Goal: Use online tool/utility: Utilize a website feature to perform a specific function

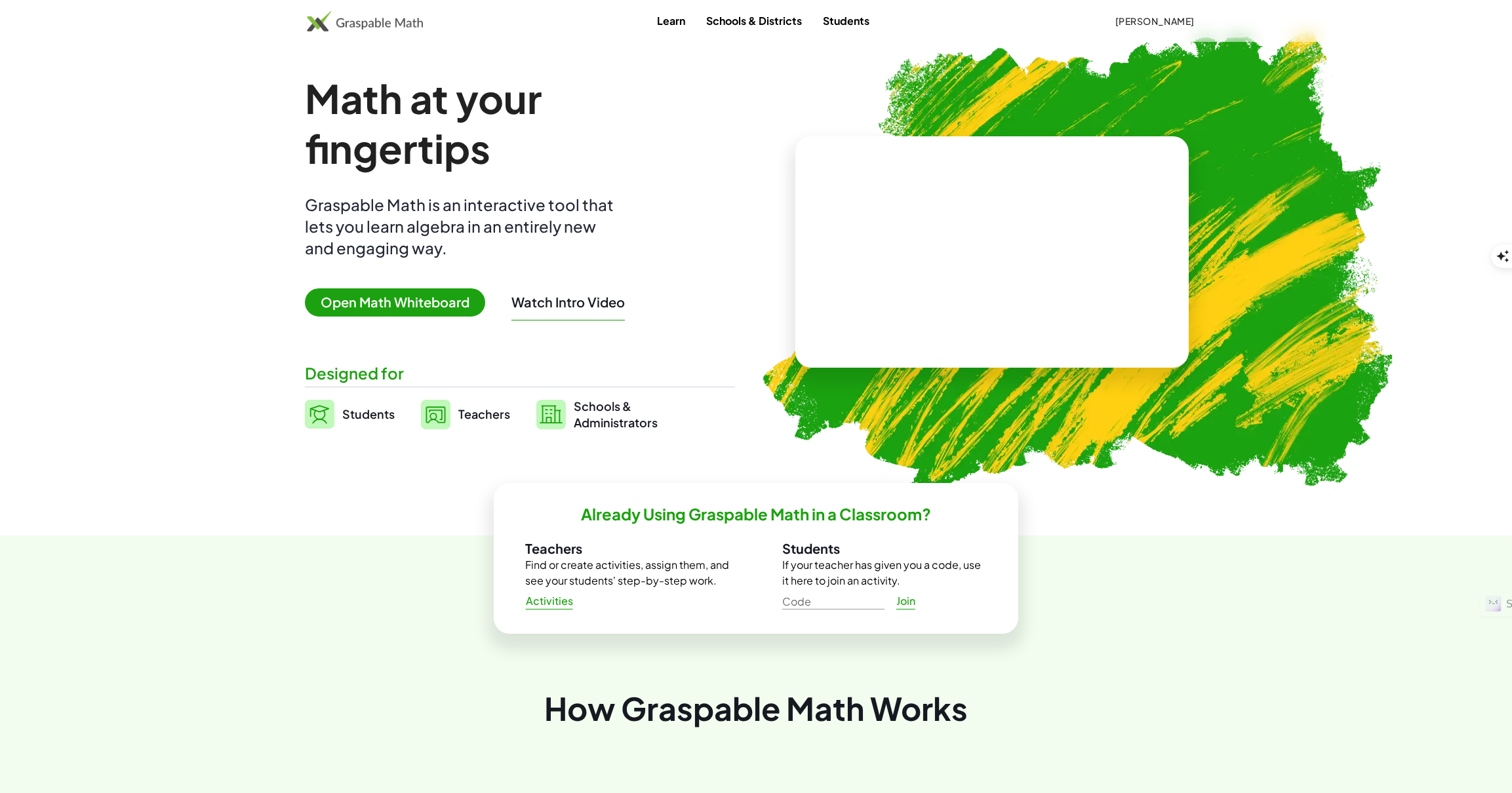
drag, startPoint x: 423, startPoint y: 305, endPoint x: 426, endPoint y: 312, distance: 7.6
click at [423, 305] on span "Open Math Whiteboard" at bounding box center [395, 302] width 181 height 28
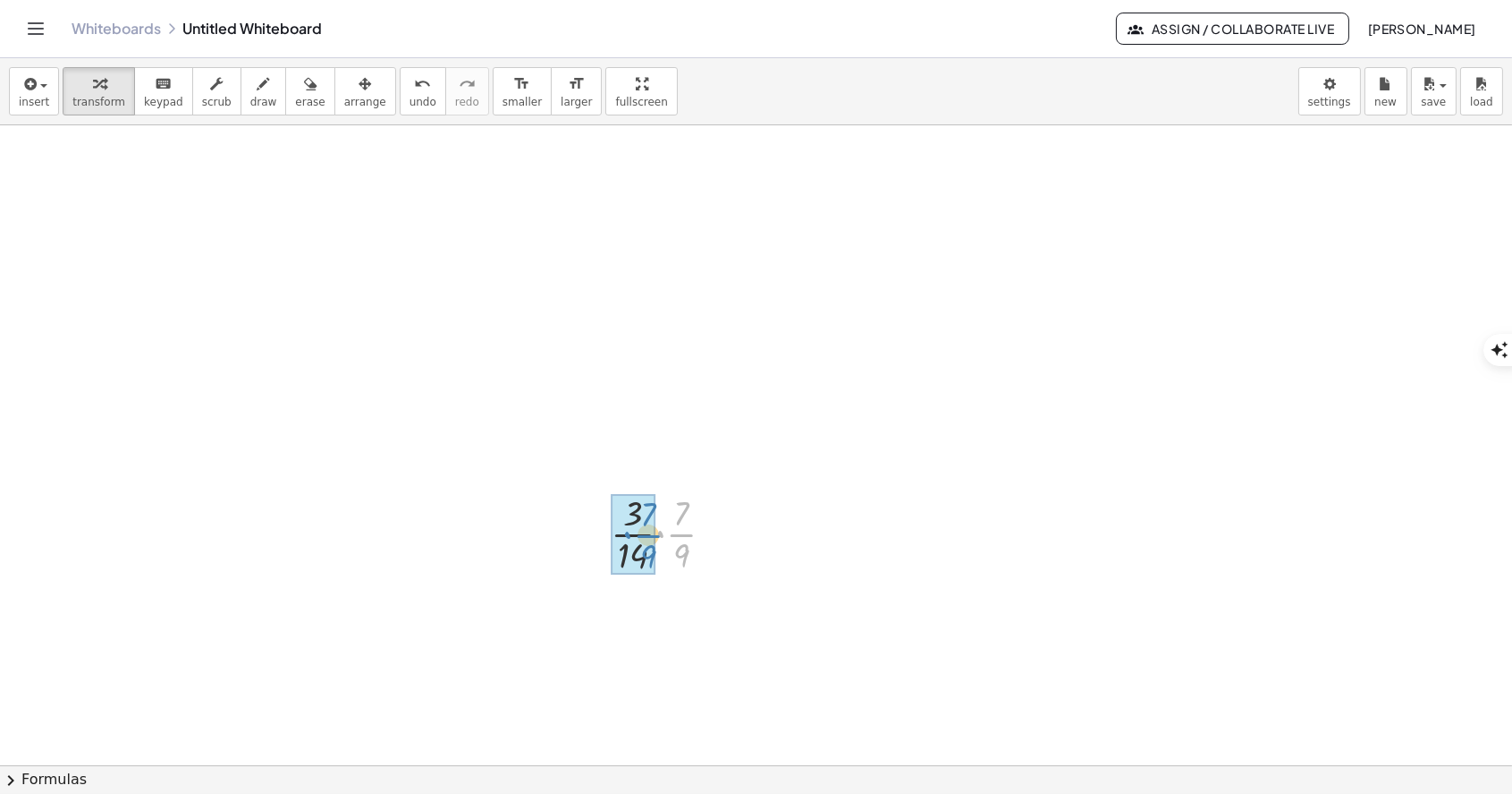
drag, startPoint x: 681, startPoint y: 532, endPoint x: 647, endPoint y: 533, distance: 34.0
drag, startPoint x: 645, startPoint y: 404, endPoint x: 674, endPoint y: 364, distance: 49.4
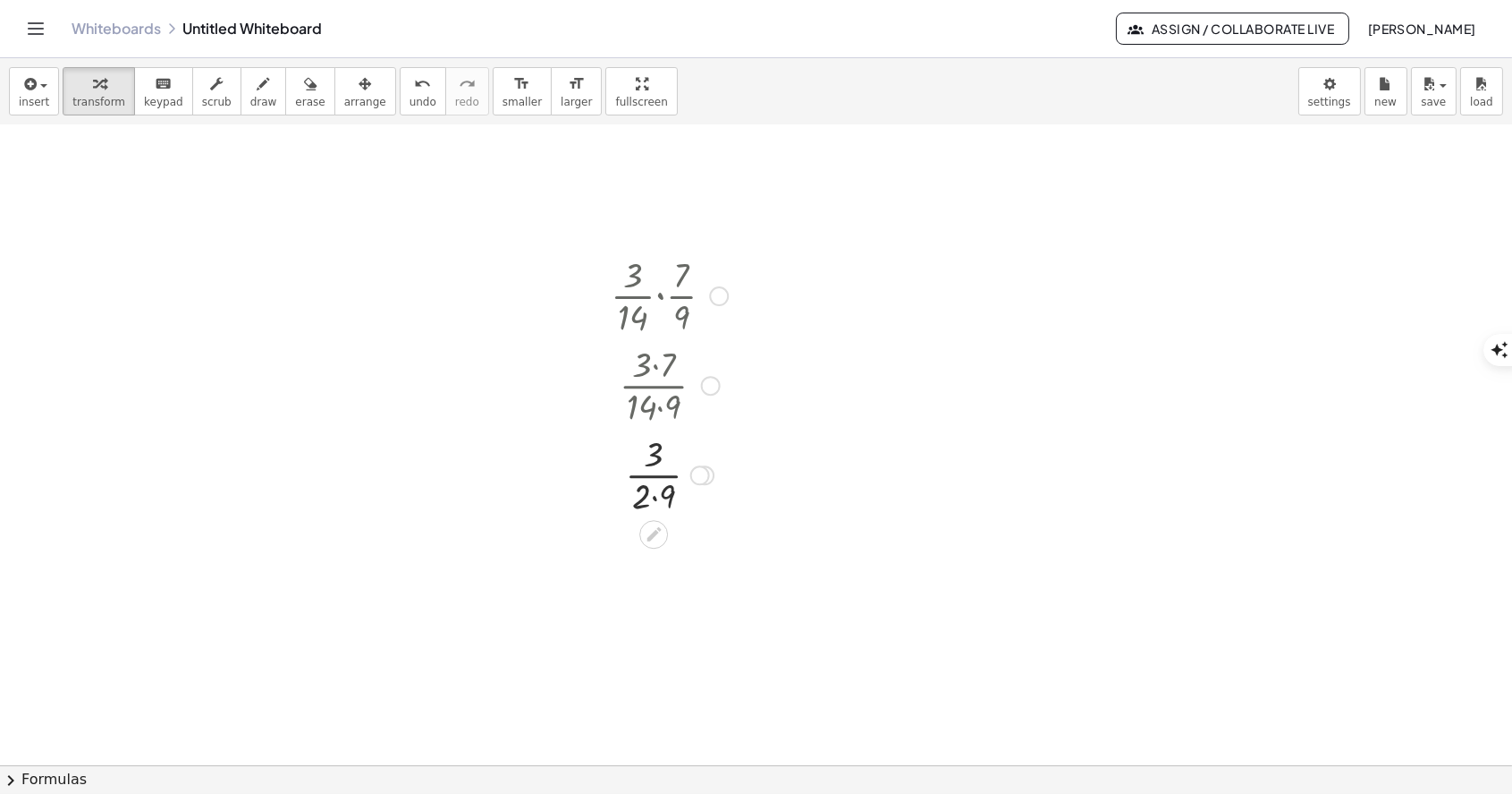
click at [705, 389] on div at bounding box center [711, 386] width 19 height 19
click at [750, 357] on span "Go back to this line" at bounding box center [801, 357] width 107 height 14
drag, startPoint x: 667, startPoint y: 363, endPoint x: 638, endPoint y: 409, distance: 54.4
drag, startPoint x: 655, startPoint y: 459, endPoint x: 675, endPoint y: 497, distance: 42.9
click at [675, 497] on div at bounding box center [669, 473] width 135 height 90
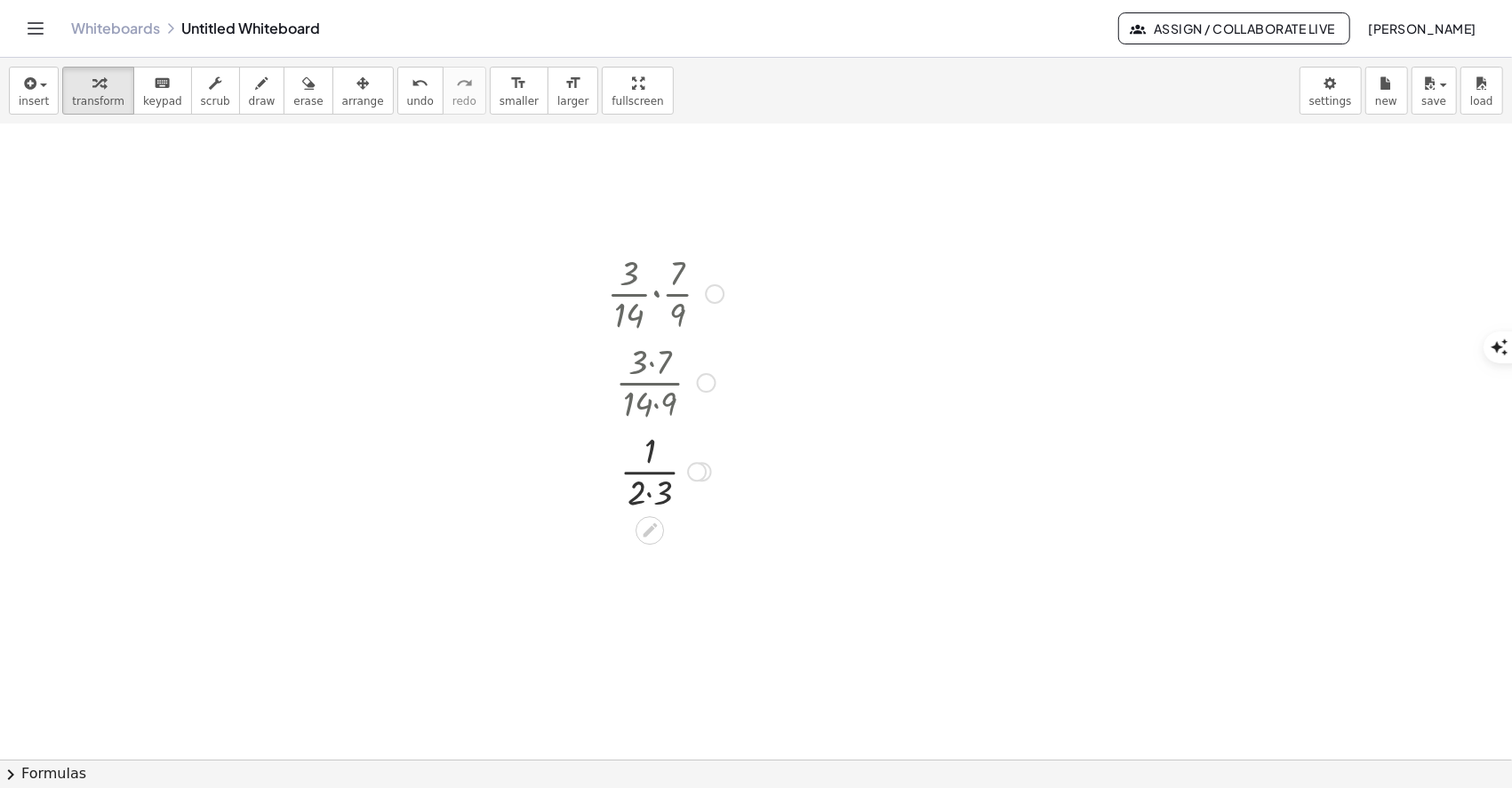
click at [703, 380] on div at bounding box center [706, 383] width 19 height 19
click at [778, 360] on span "Go back to this line" at bounding box center [796, 354] width 106 height 14
click at [655, 452] on div at bounding box center [650, 441] width 29 height 29
type textarea "**********"
drag, startPoint x: 639, startPoint y: 448, endPoint x: 668, endPoint y: 490, distance: 51.0
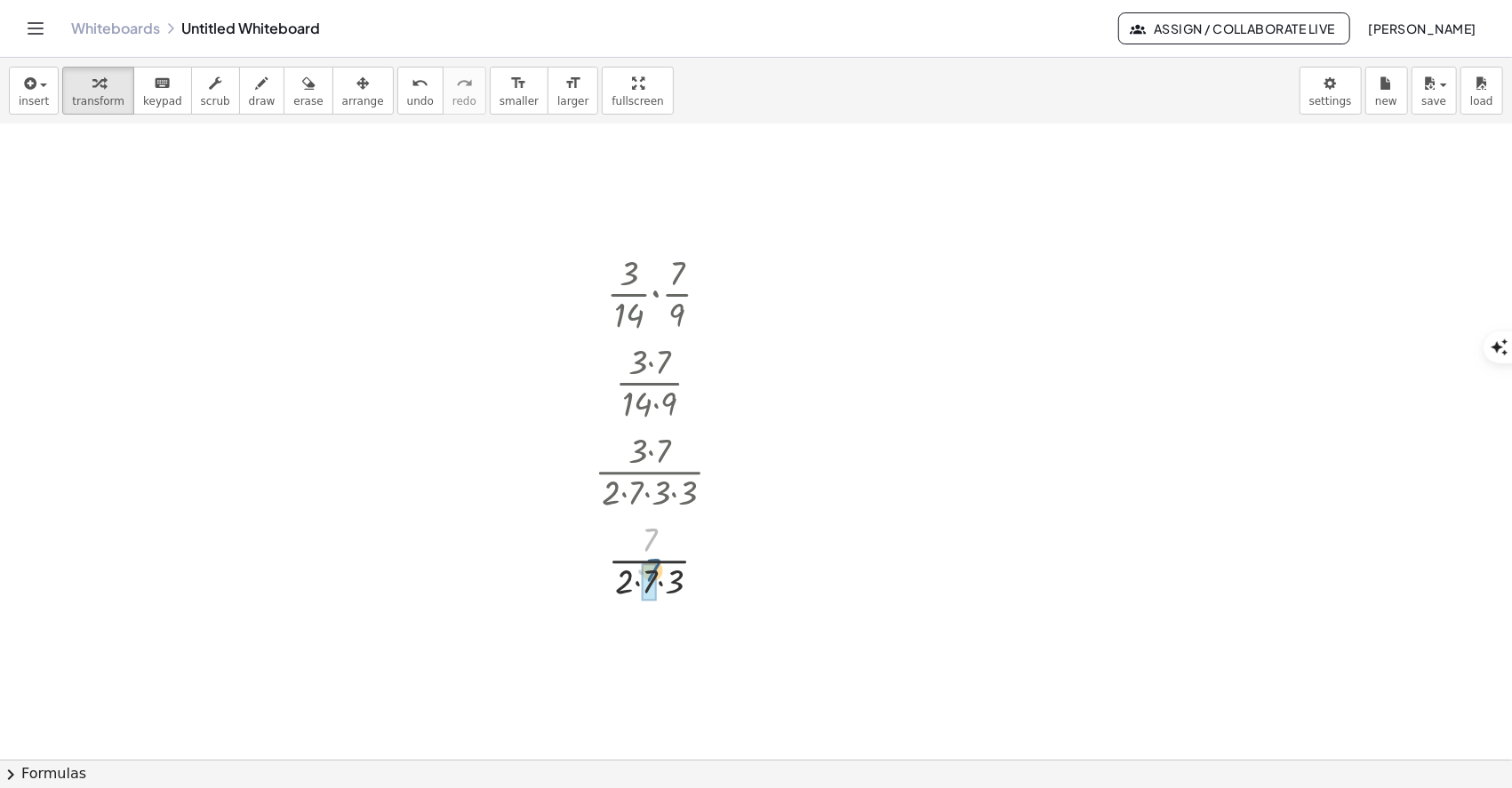
drag, startPoint x: 651, startPoint y: 540, endPoint x: 653, endPoint y: 570, distance: 30.1
click at [648, 580] on div at bounding box center [665, 558] width 159 height 89
click at [26, 100] on span "insert" at bounding box center [34, 100] width 31 height 12
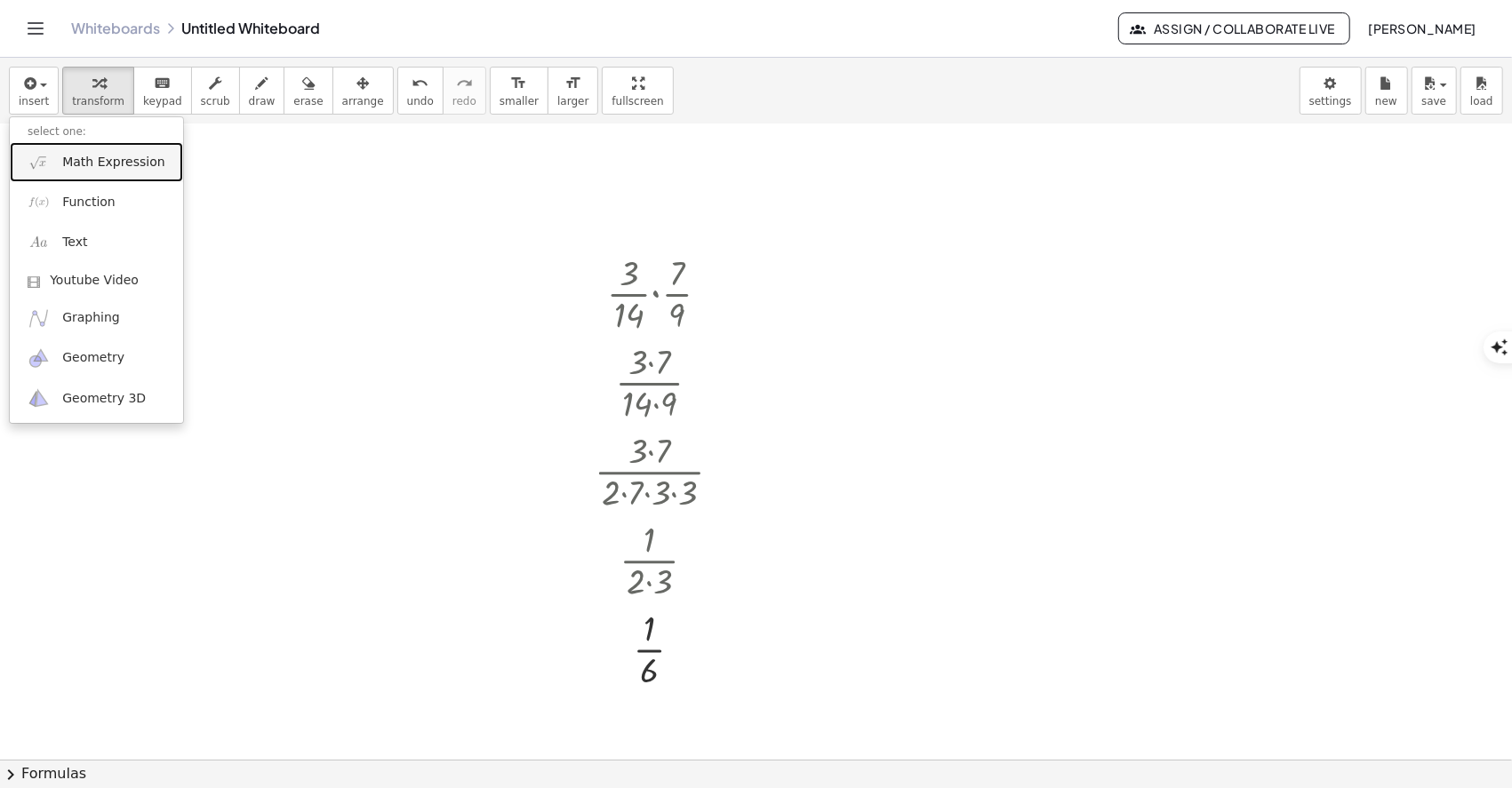
click at [138, 159] on span "Math Expression" at bounding box center [113, 162] width 102 height 18
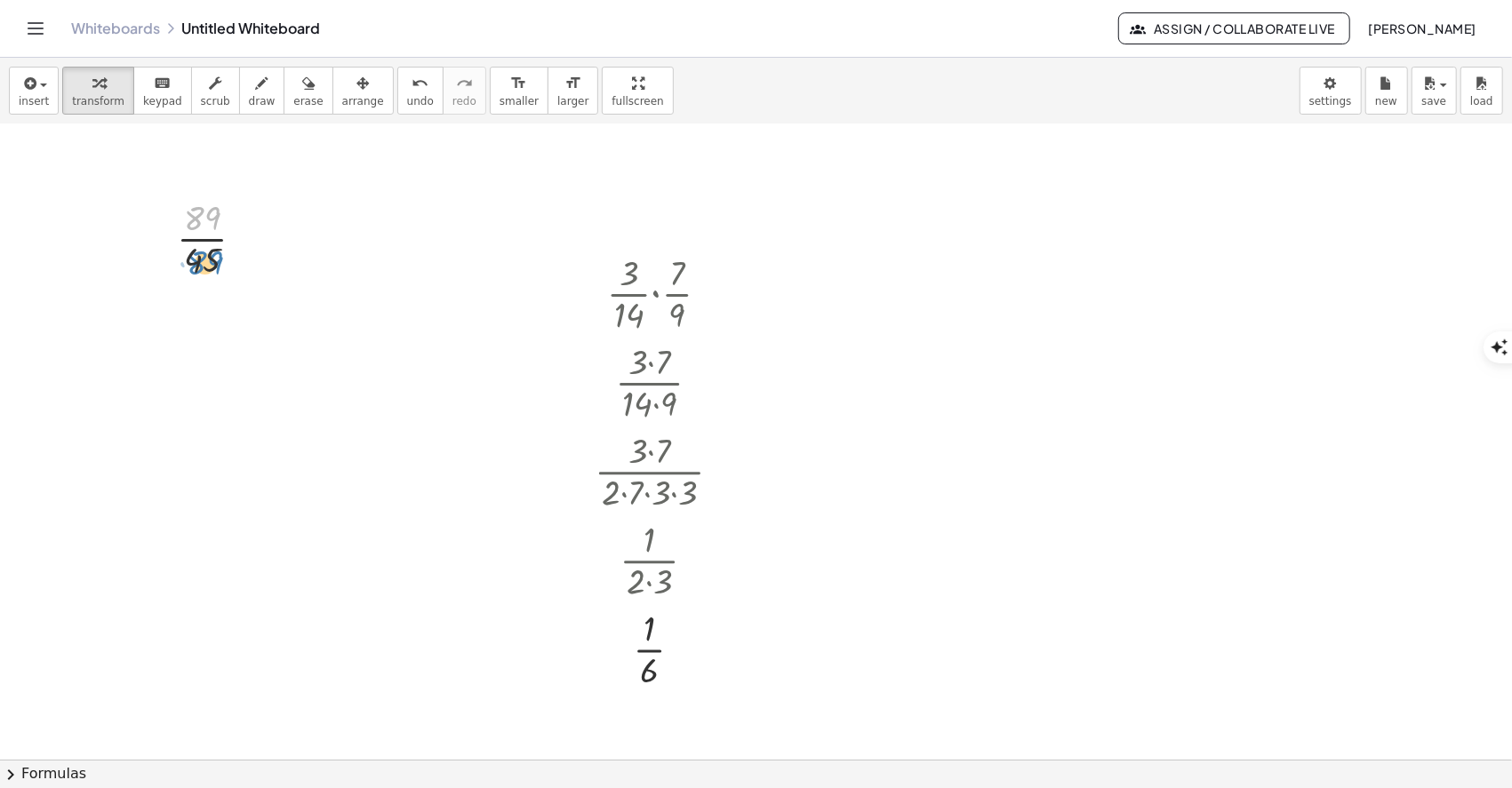
drag, startPoint x: 198, startPoint y: 227, endPoint x: 190, endPoint y: 260, distance: 34.0
click at [190, 260] on div at bounding box center [218, 237] width 99 height 89
click at [34, 93] on button "insert" at bounding box center [33, 91] width 50 height 48
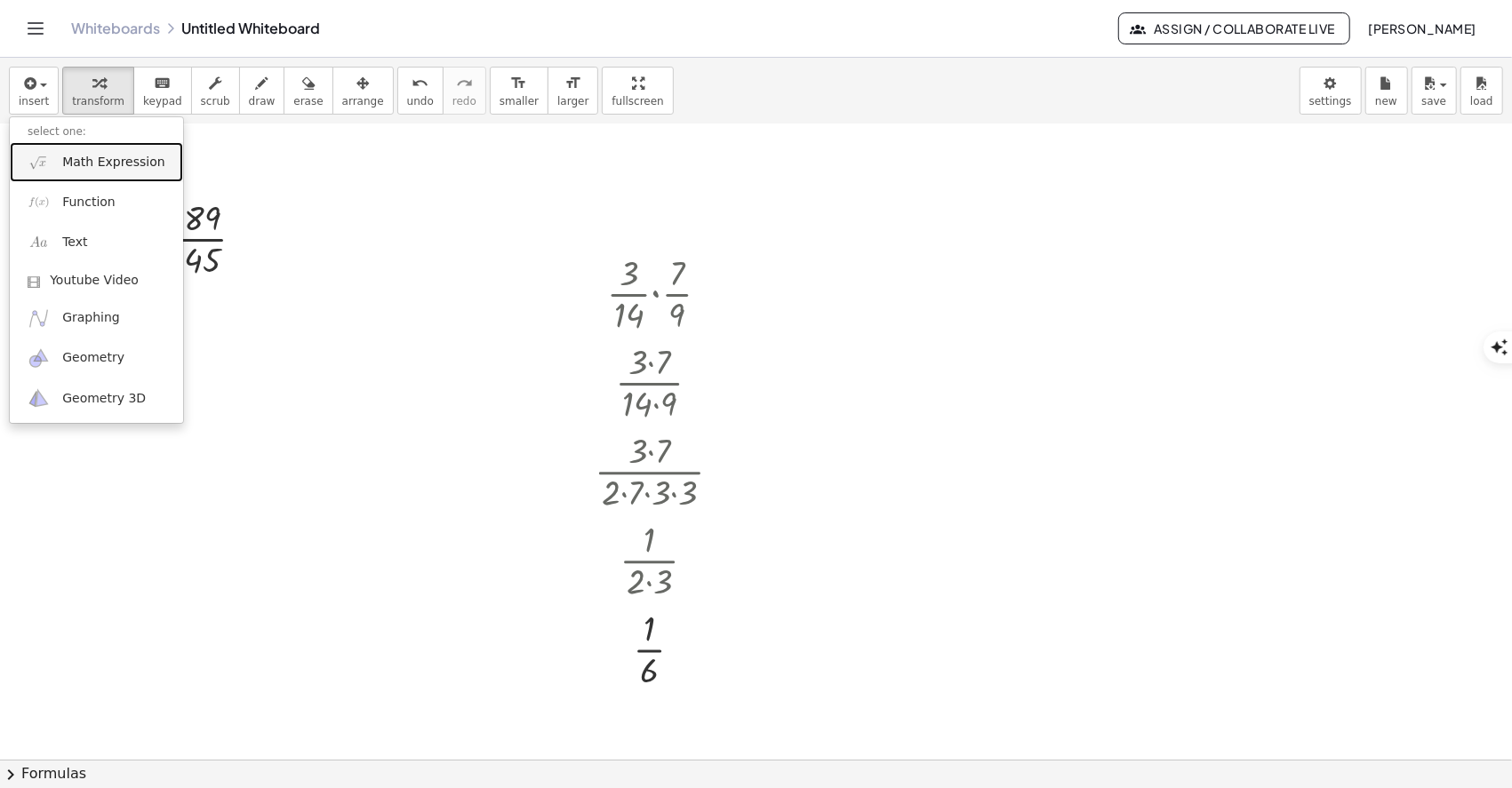
click at [152, 171] on link "Math Expression" at bounding box center [96, 162] width 173 height 40
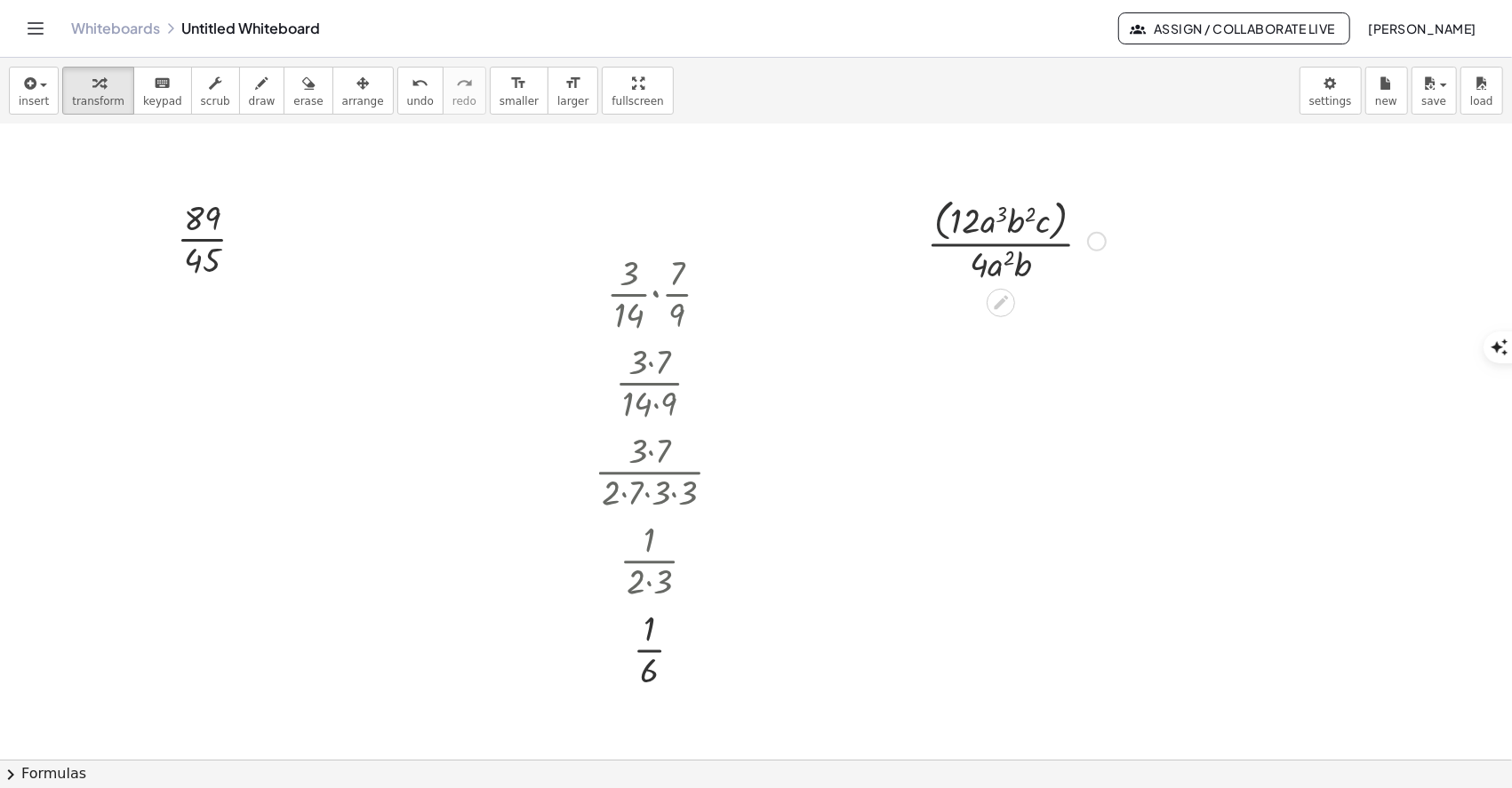
click at [940, 232] on div at bounding box center [1015, 240] width 196 height 95
drag, startPoint x: 984, startPoint y: 360, endPoint x: 964, endPoint y: 330, distance: 36.1
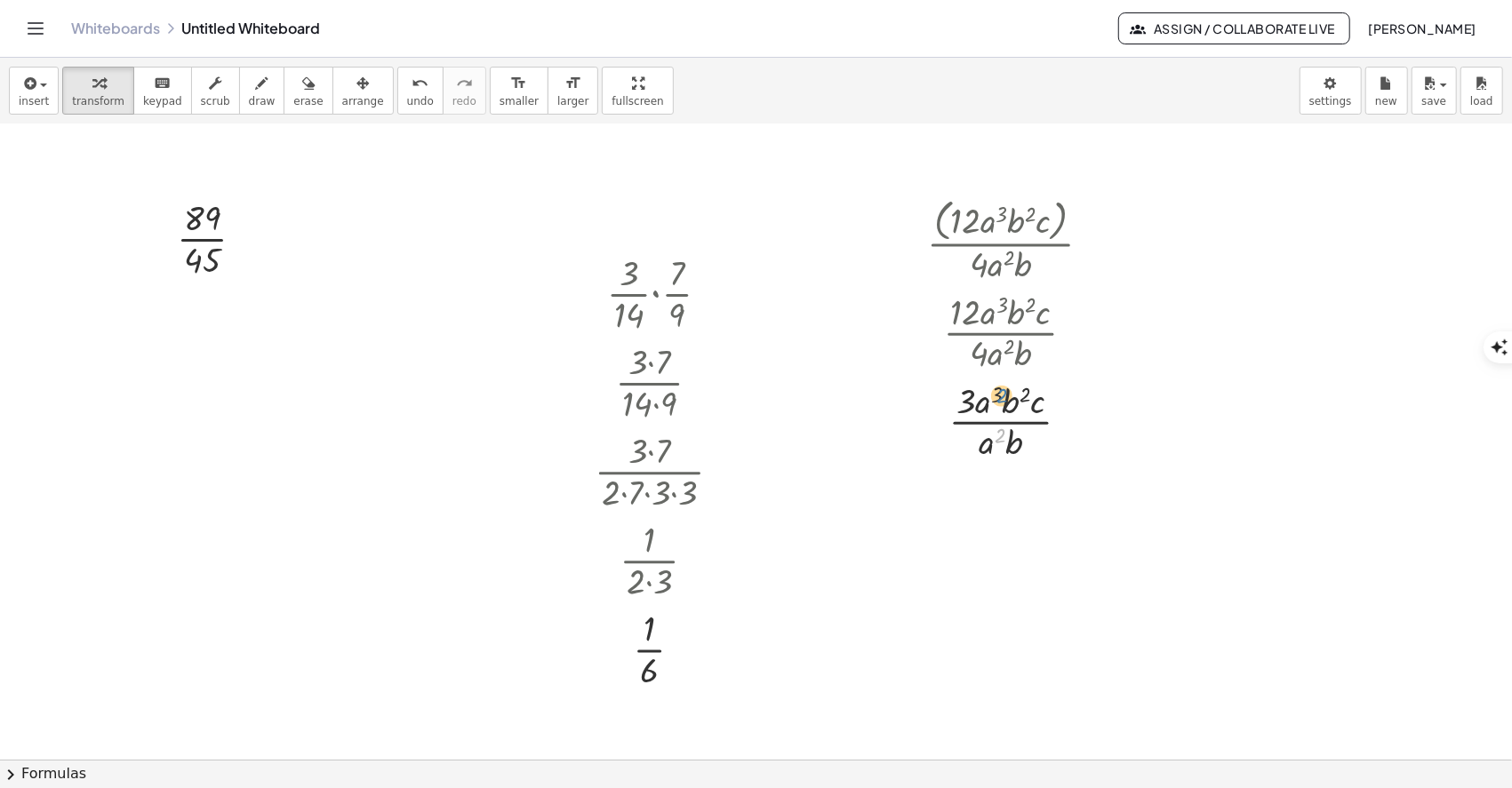
drag, startPoint x: 1001, startPoint y: 437, endPoint x: 1003, endPoint y: 397, distance: 40.0
click at [1003, 397] on div at bounding box center [1015, 419] width 196 height 89
drag, startPoint x: 1003, startPoint y: 432, endPoint x: 1000, endPoint y: 386, distance: 46.1
click at [1000, 386] on div at bounding box center [1015, 419] width 196 height 89
drag, startPoint x: 987, startPoint y: 448, endPoint x: 1006, endPoint y: 407, distance: 45.2
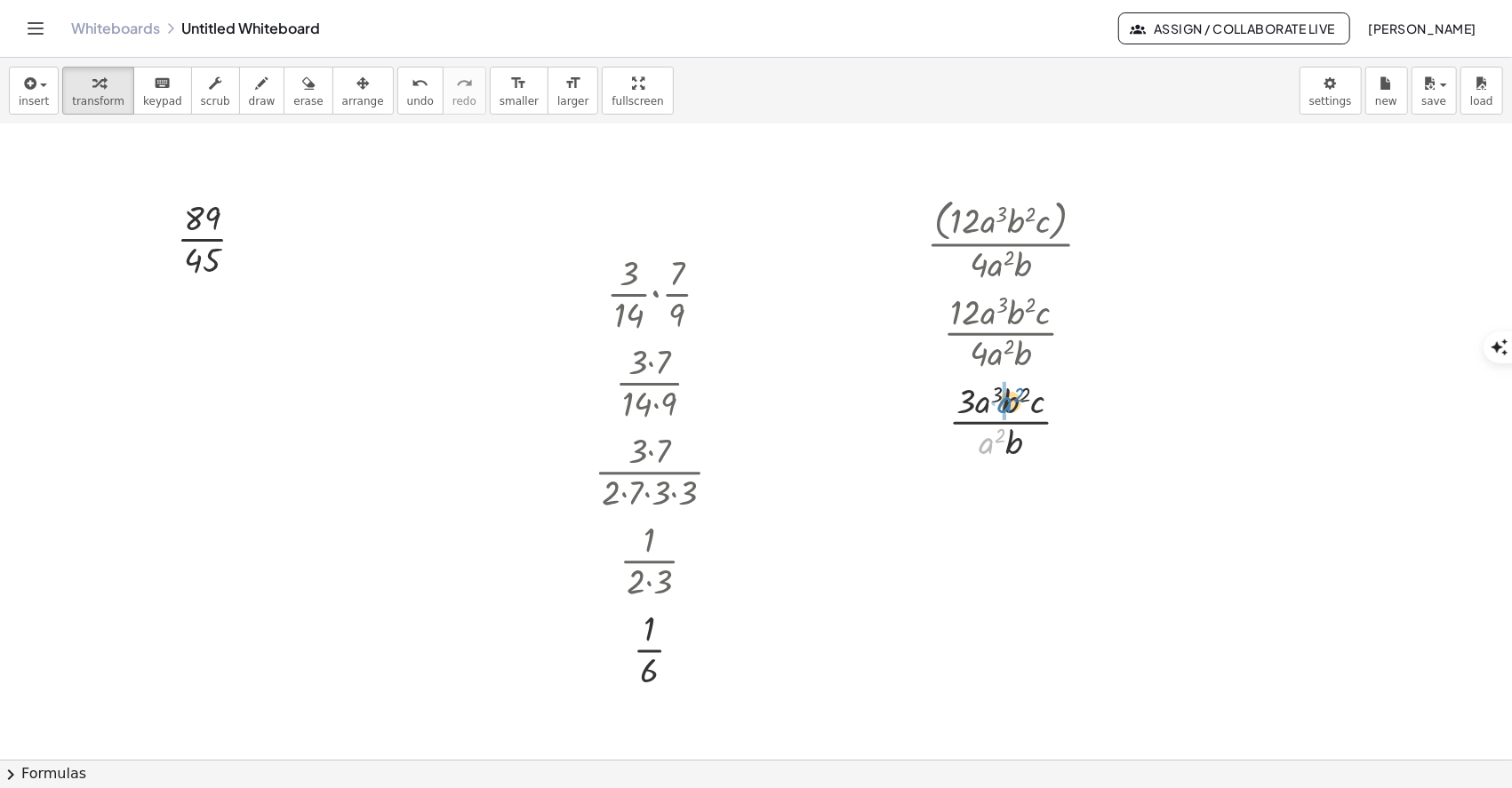
click at [1006, 407] on div at bounding box center [1015, 419] width 196 height 89
drag, startPoint x: 1004, startPoint y: 527, endPoint x: 1057, endPoint y: 484, distance: 68.2
click at [1057, 484] on div at bounding box center [1015, 508] width 196 height 89
drag, startPoint x: 1000, startPoint y: 533, endPoint x: 1045, endPoint y: 495, distance: 58.9
click at [1003, 593] on div at bounding box center [1016, 583] width 201 height 60
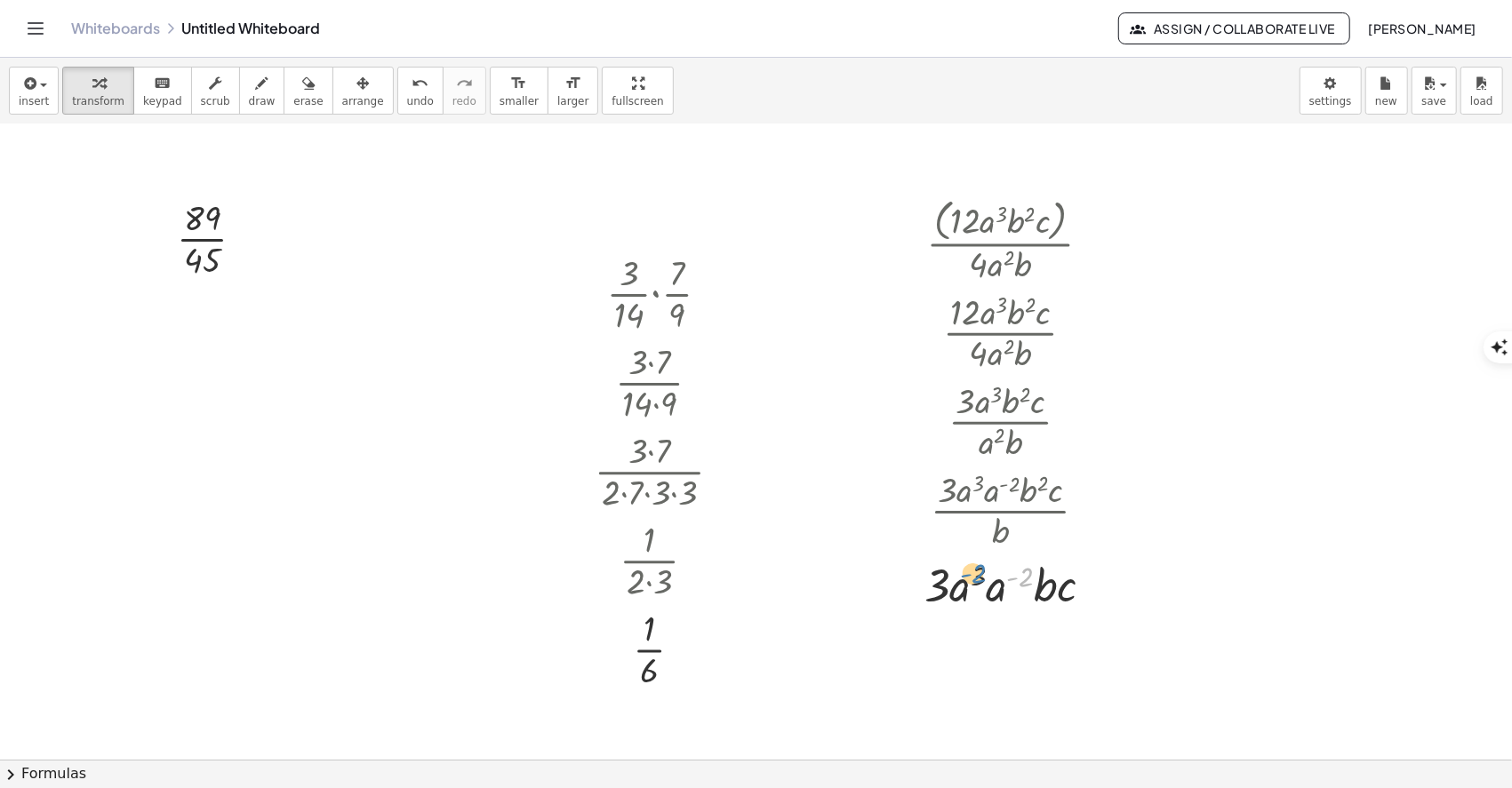
drag, startPoint x: 1026, startPoint y: 576, endPoint x: 979, endPoint y: 573, distance: 47.1
click at [979, 573] on div at bounding box center [1016, 583] width 201 height 60
drag, startPoint x: 992, startPoint y: 589, endPoint x: 958, endPoint y: 593, distance: 34.2
click at [1000, 638] on div at bounding box center [1016, 643] width 201 height 60
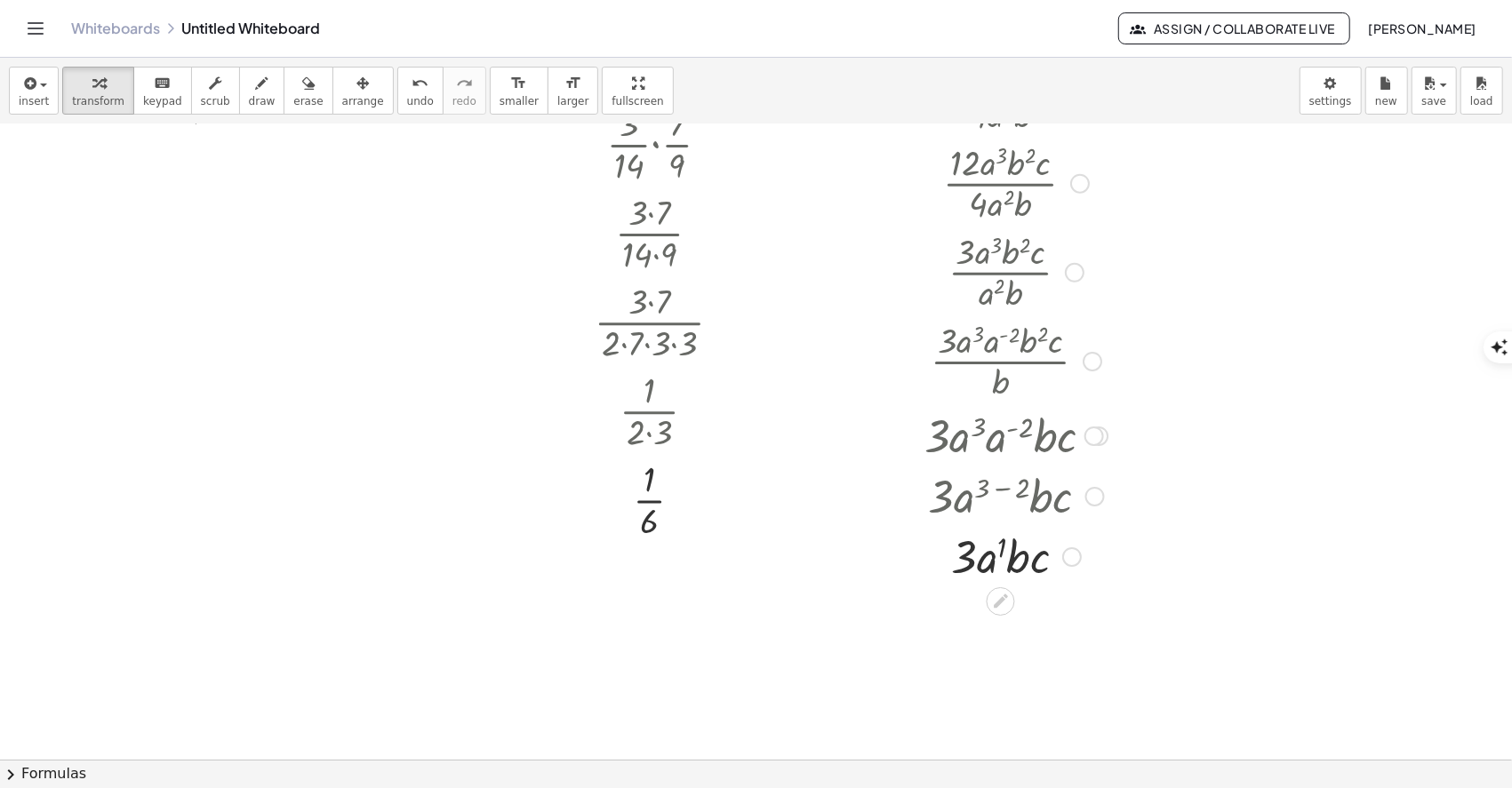
scroll to position [414, 0]
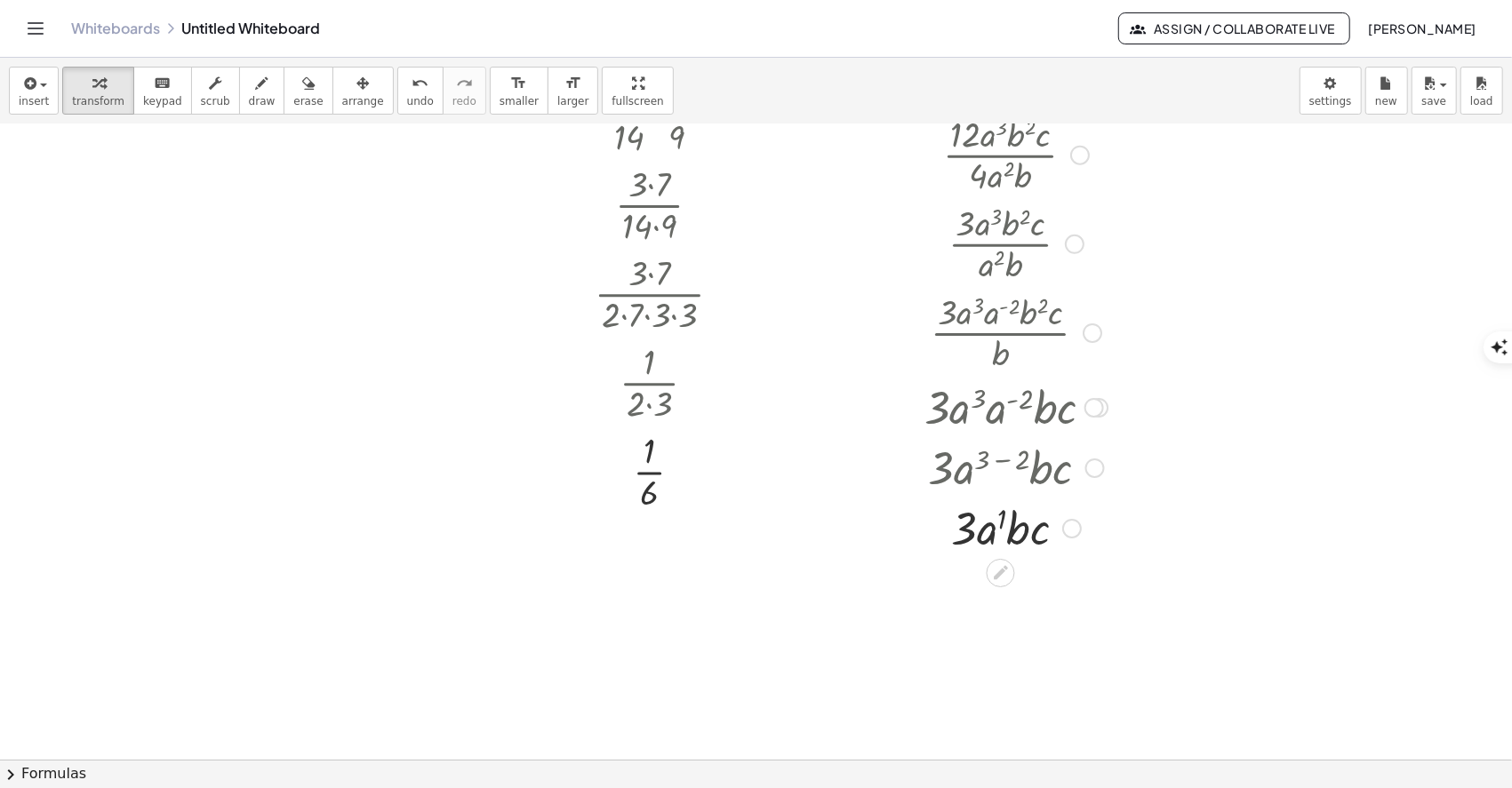
click at [1003, 525] on div at bounding box center [1016, 526] width 201 height 60
click at [40, 90] on div "button" at bounding box center [34, 82] width 31 height 21
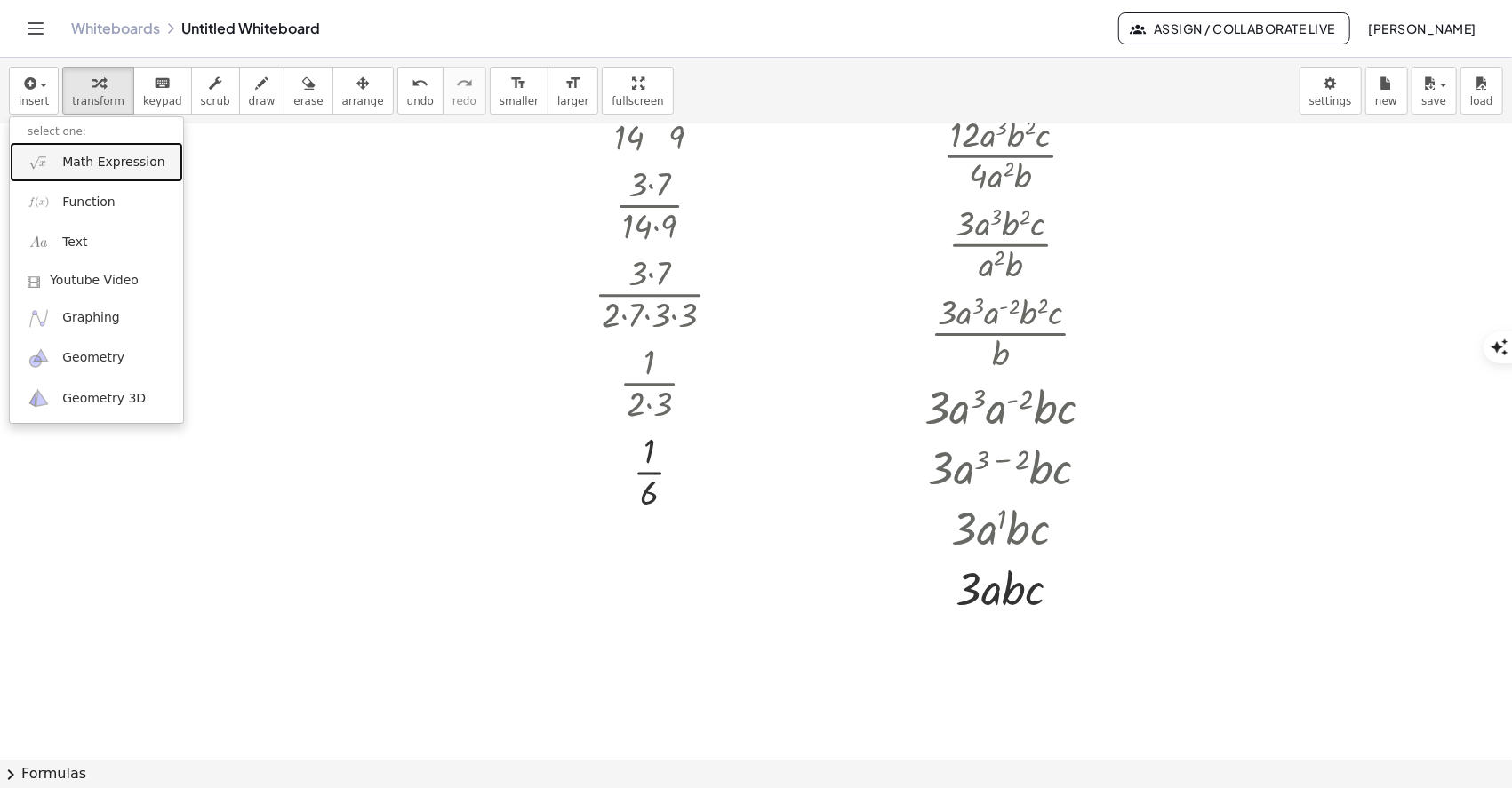
click at [75, 163] on span "Math Expression" at bounding box center [113, 162] width 102 height 18
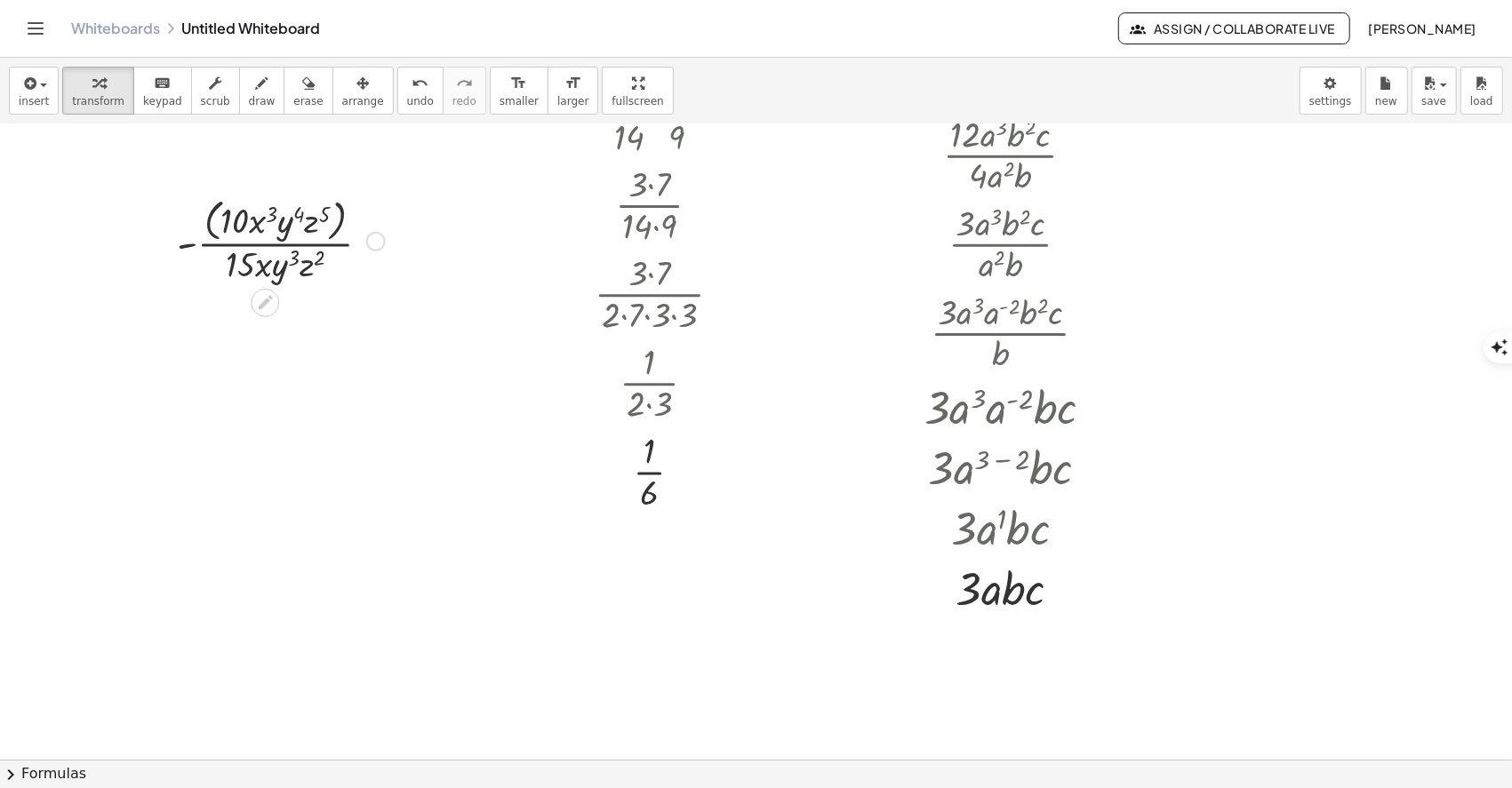
click at [210, 234] on div at bounding box center [281, 240] width 226 height 95
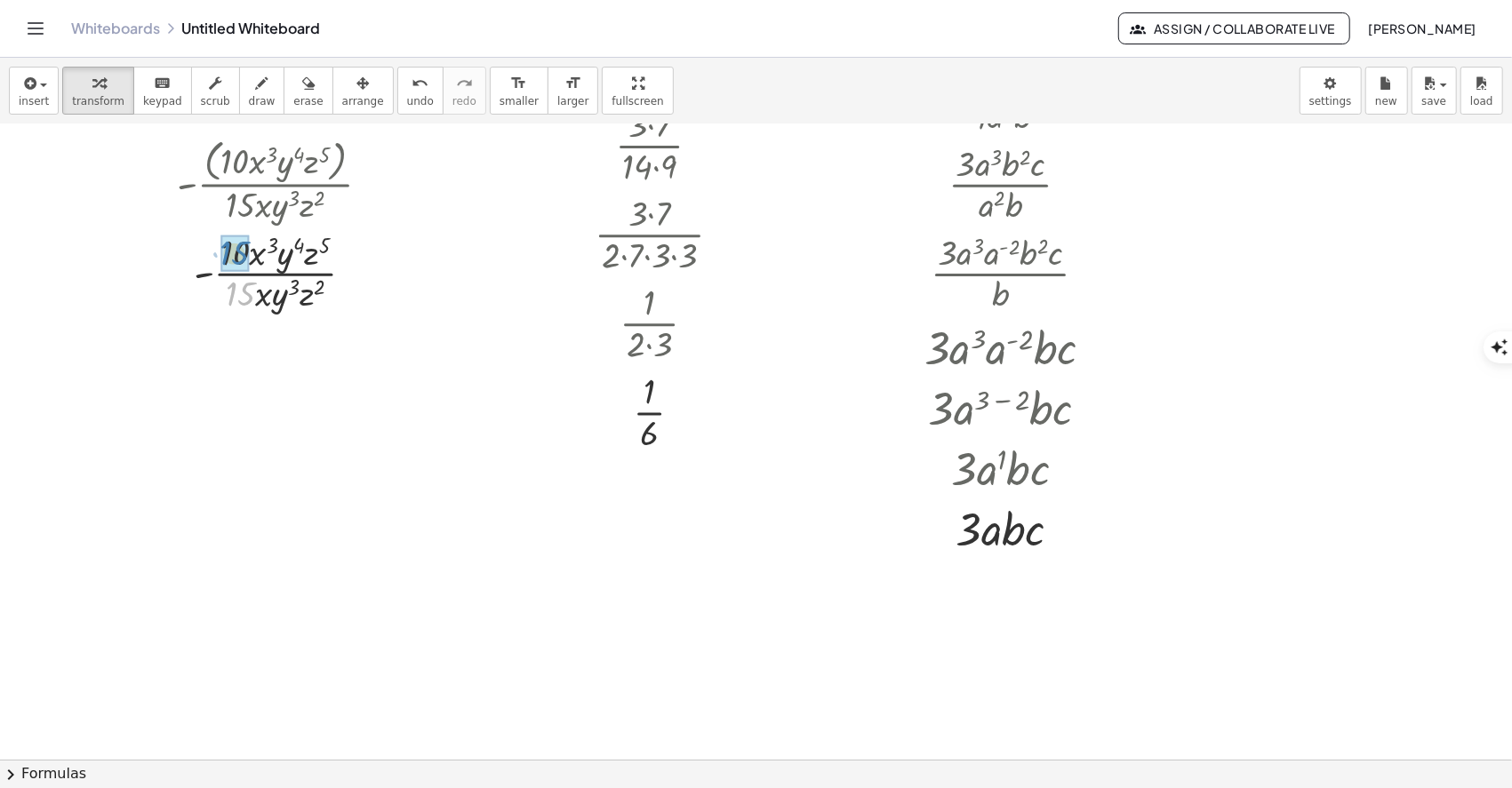
drag, startPoint x: 236, startPoint y: 298, endPoint x: 230, endPoint y: 258, distance: 40.4
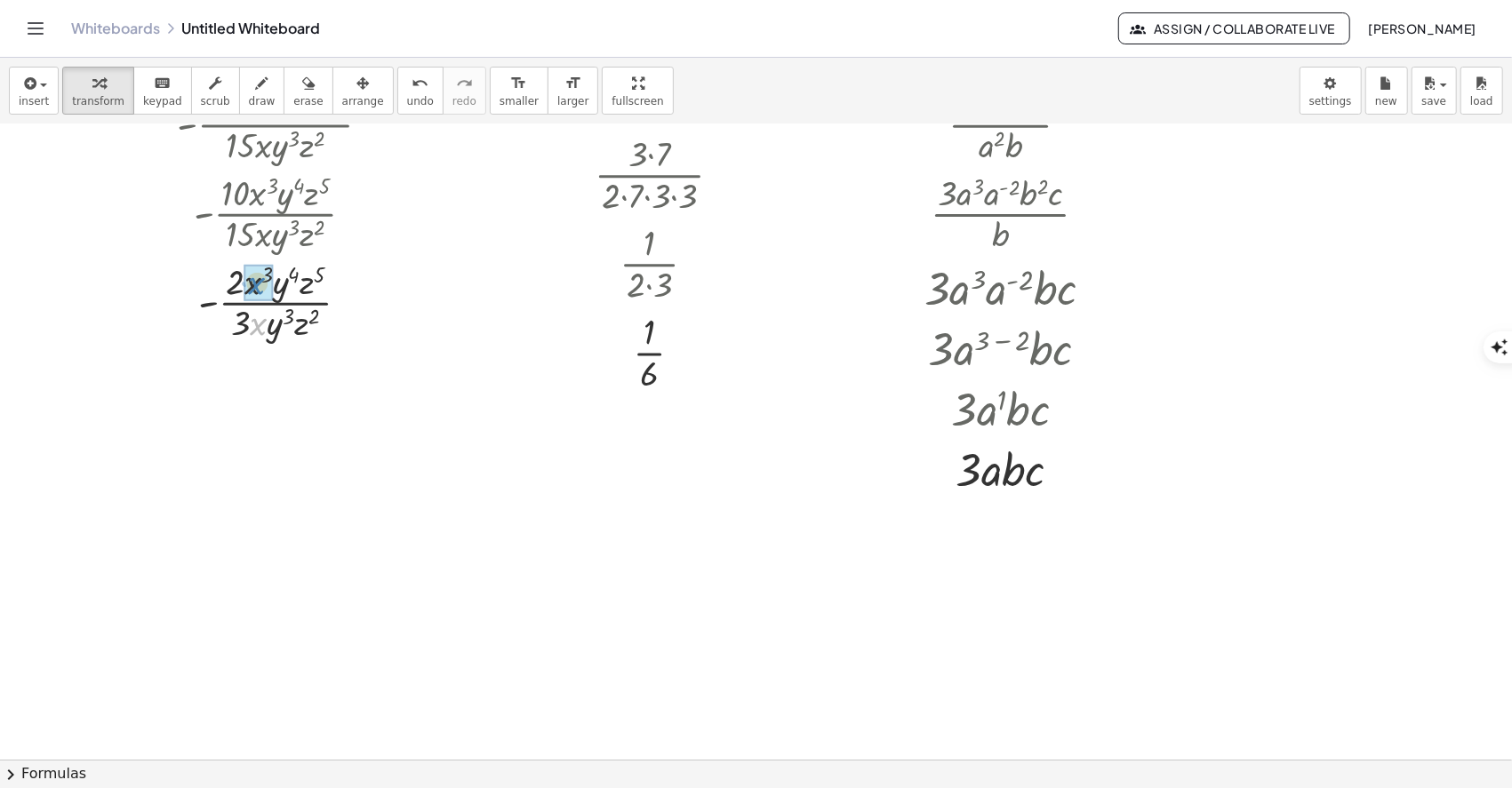
drag, startPoint x: 252, startPoint y: 325, endPoint x: 238, endPoint y: 274, distance: 52.9
click at [243, 284] on div at bounding box center [281, 301] width 226 height 89
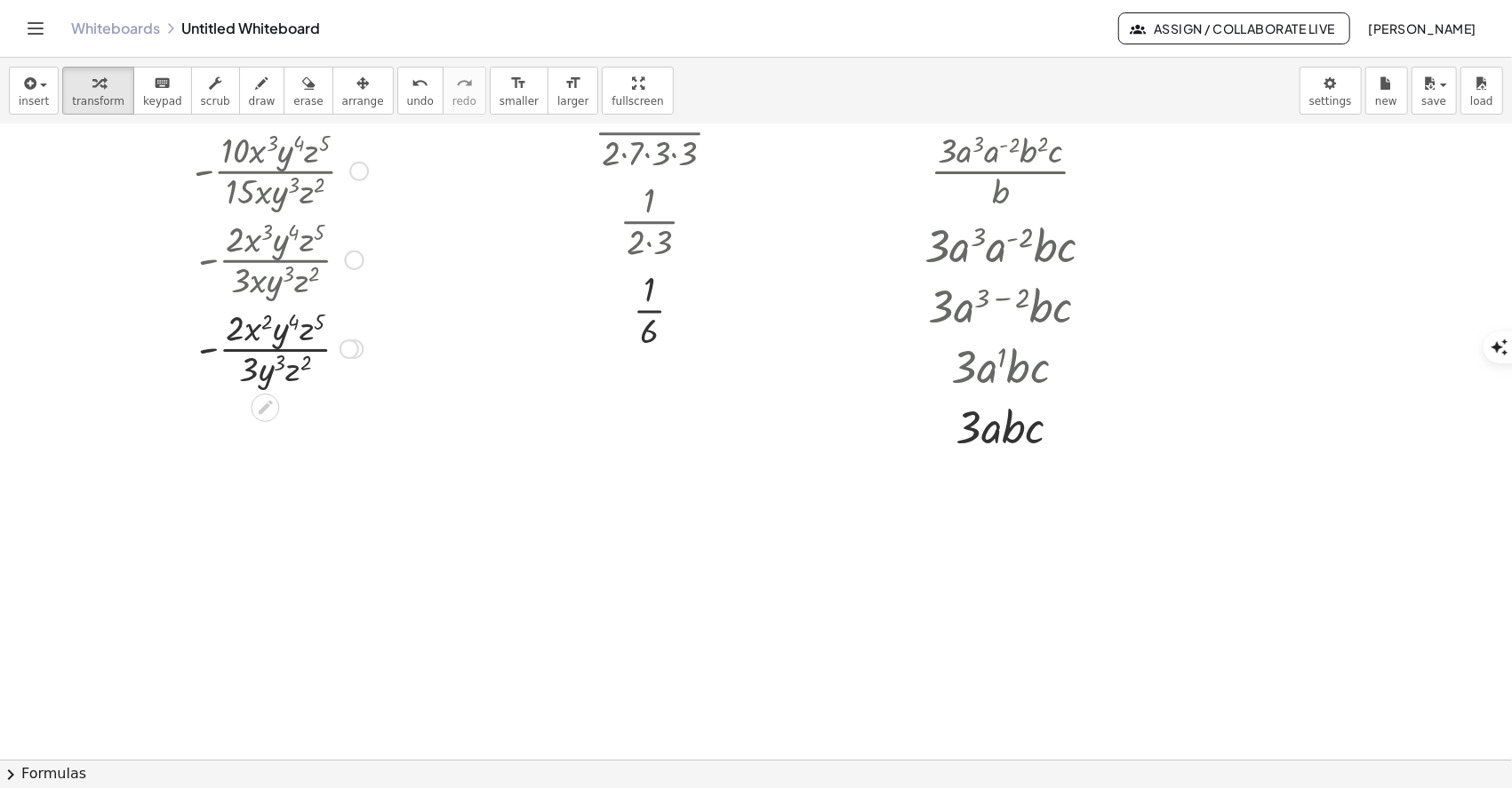
scroll to position [591, 0]
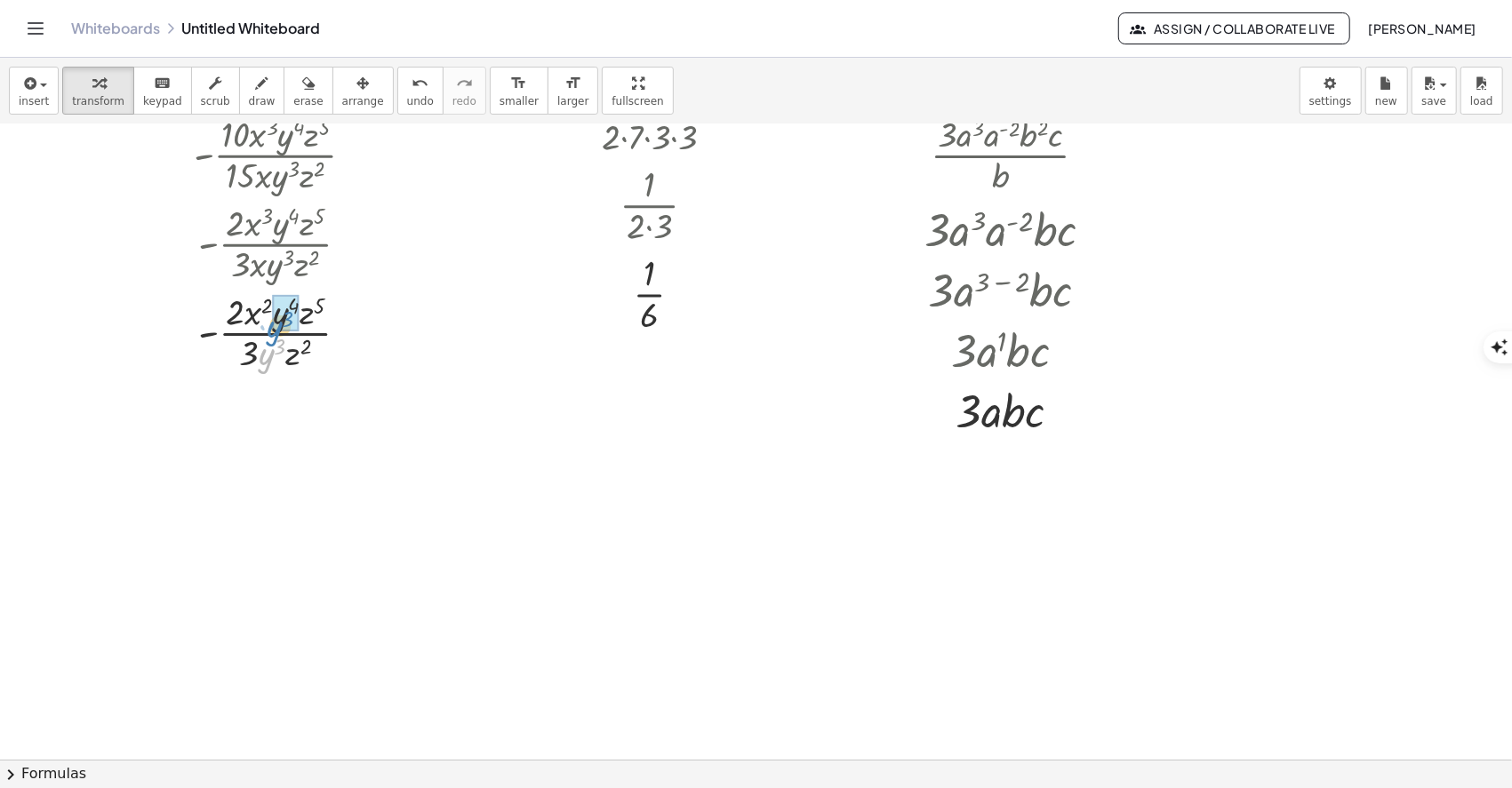
drag, startPoint x: 262, startPoint y: 359, endPoint x: 271, endPoint y: 323, distance: 37.1
click at [271, 323] on div at bounding box center [281, 330] width 226 height 89
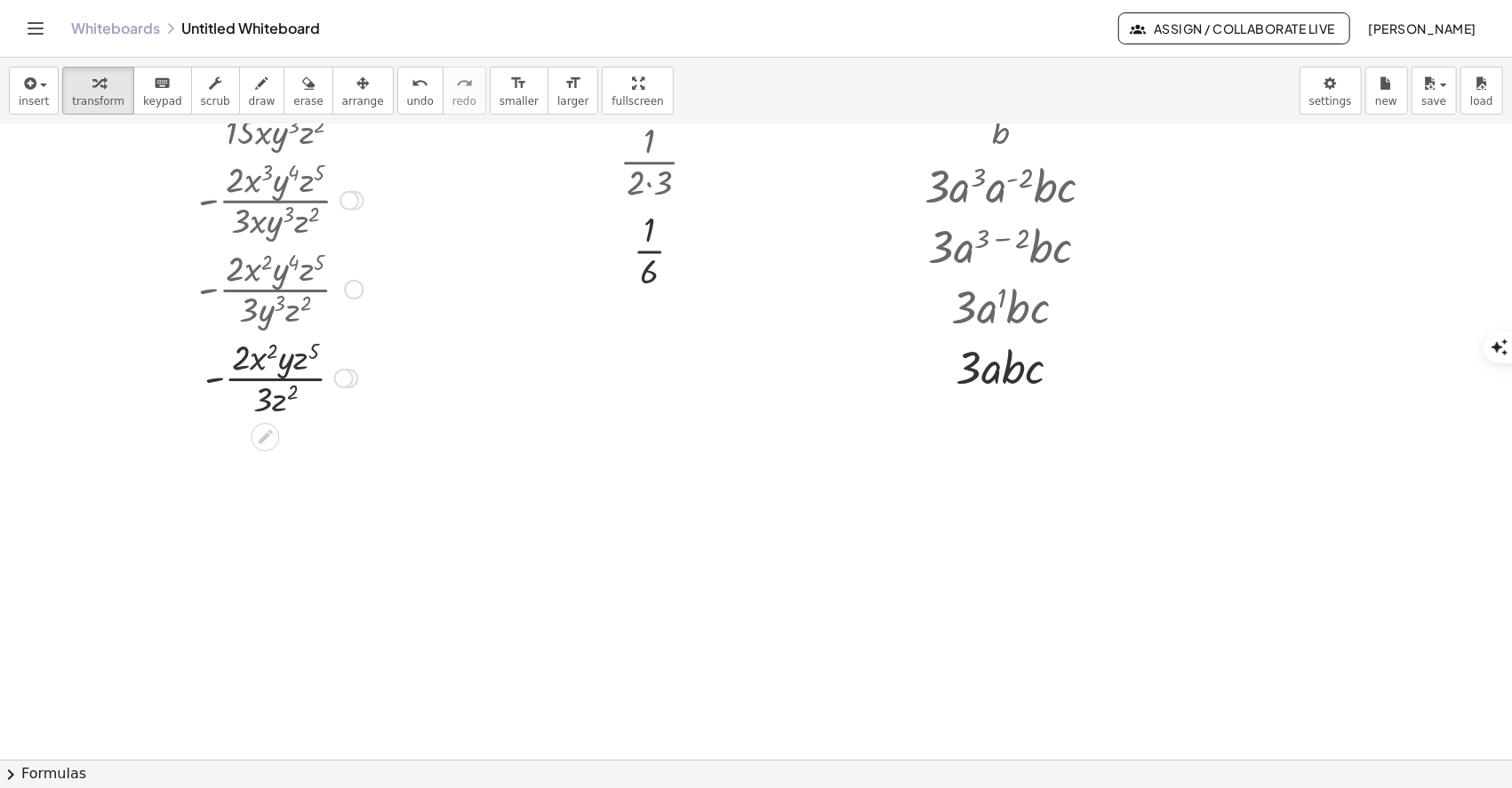
scroll to position [651, 0]
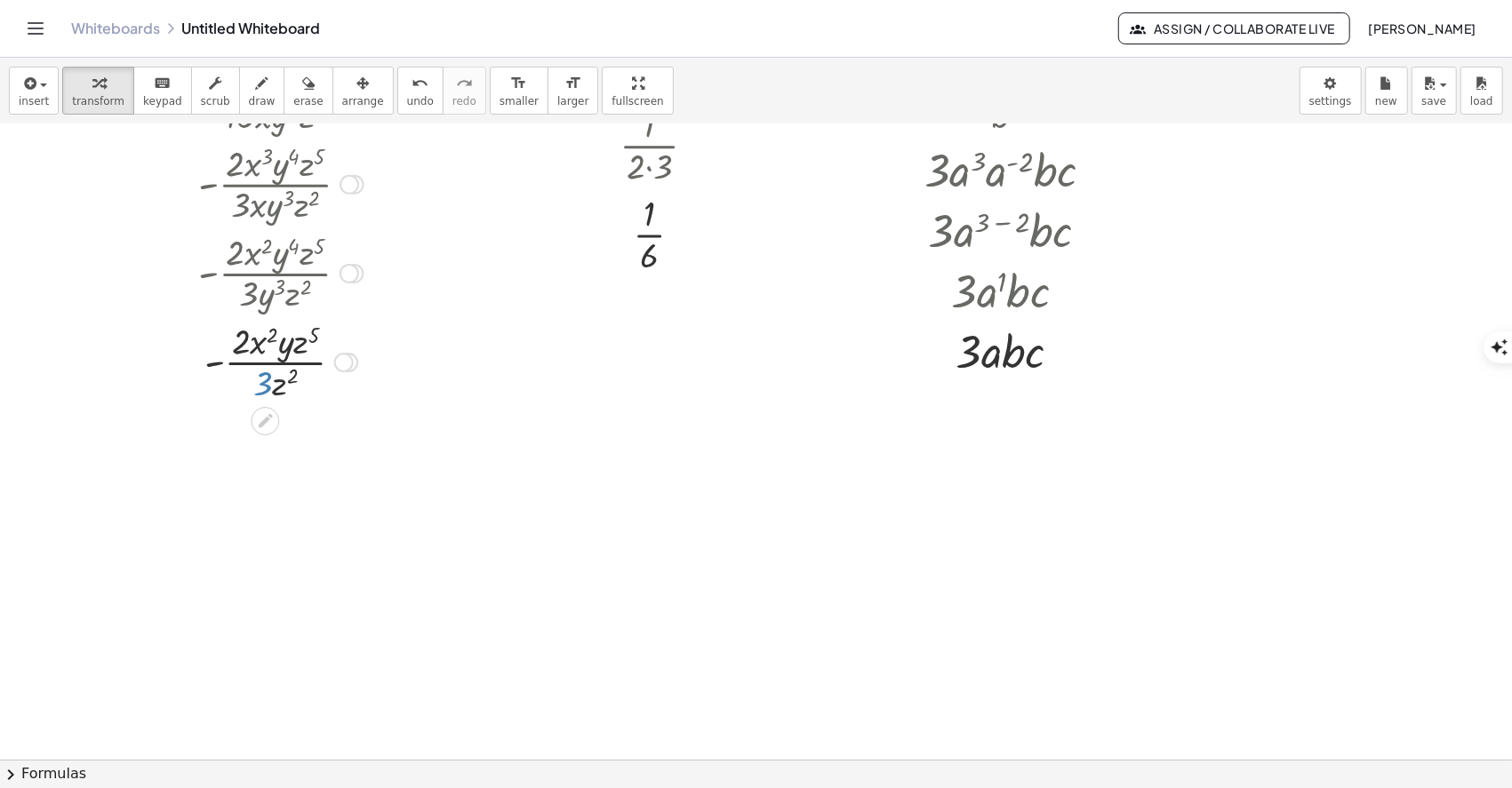
click at [271, 387] on div at bounding box center [281, 360] width 226 height 89
drag, startPoint x: 276, startPoint y: 380, endPoint x: 296, endPoint y: 348, distance: 37.7
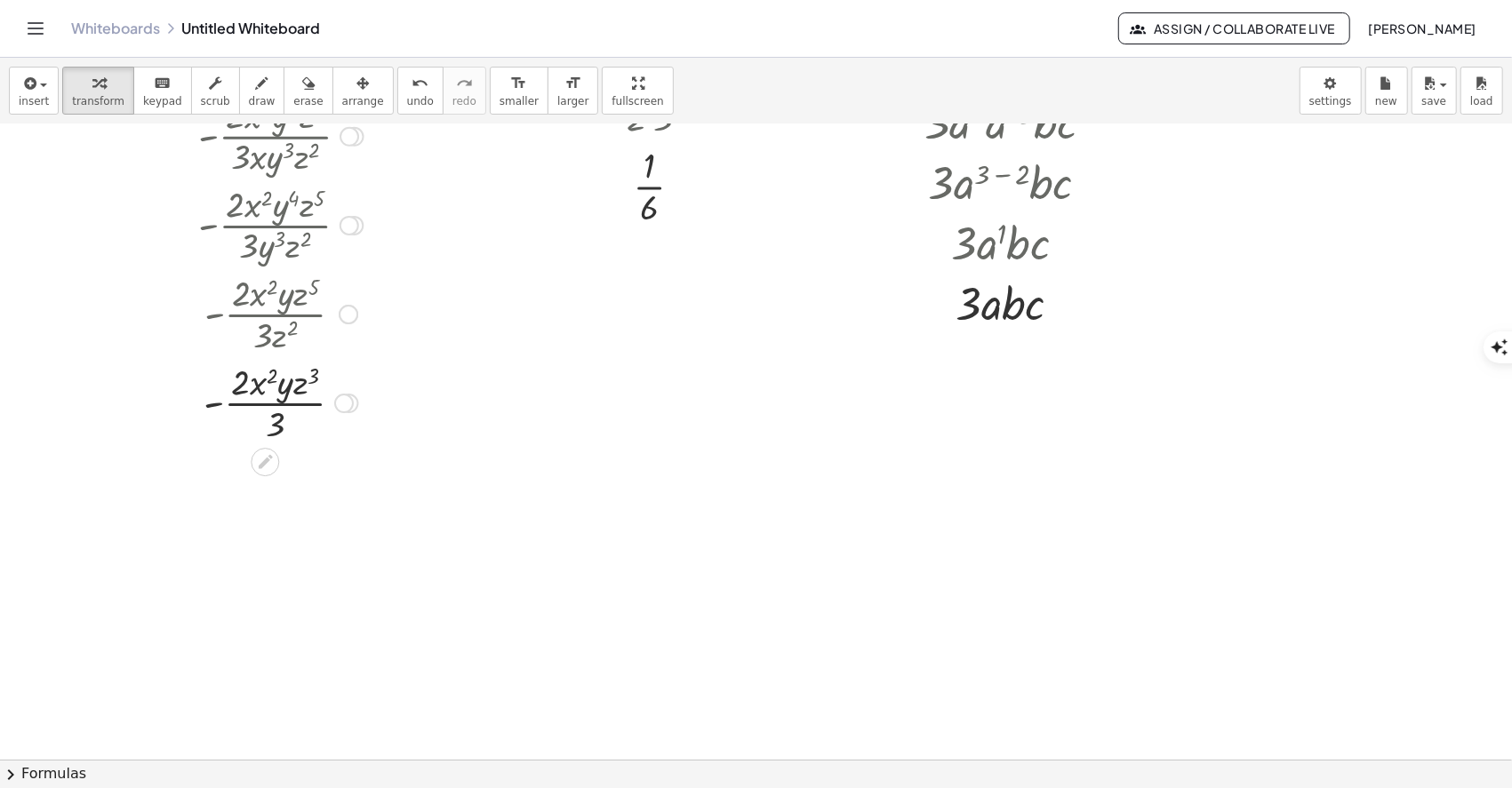
scroll to position [711, 0]
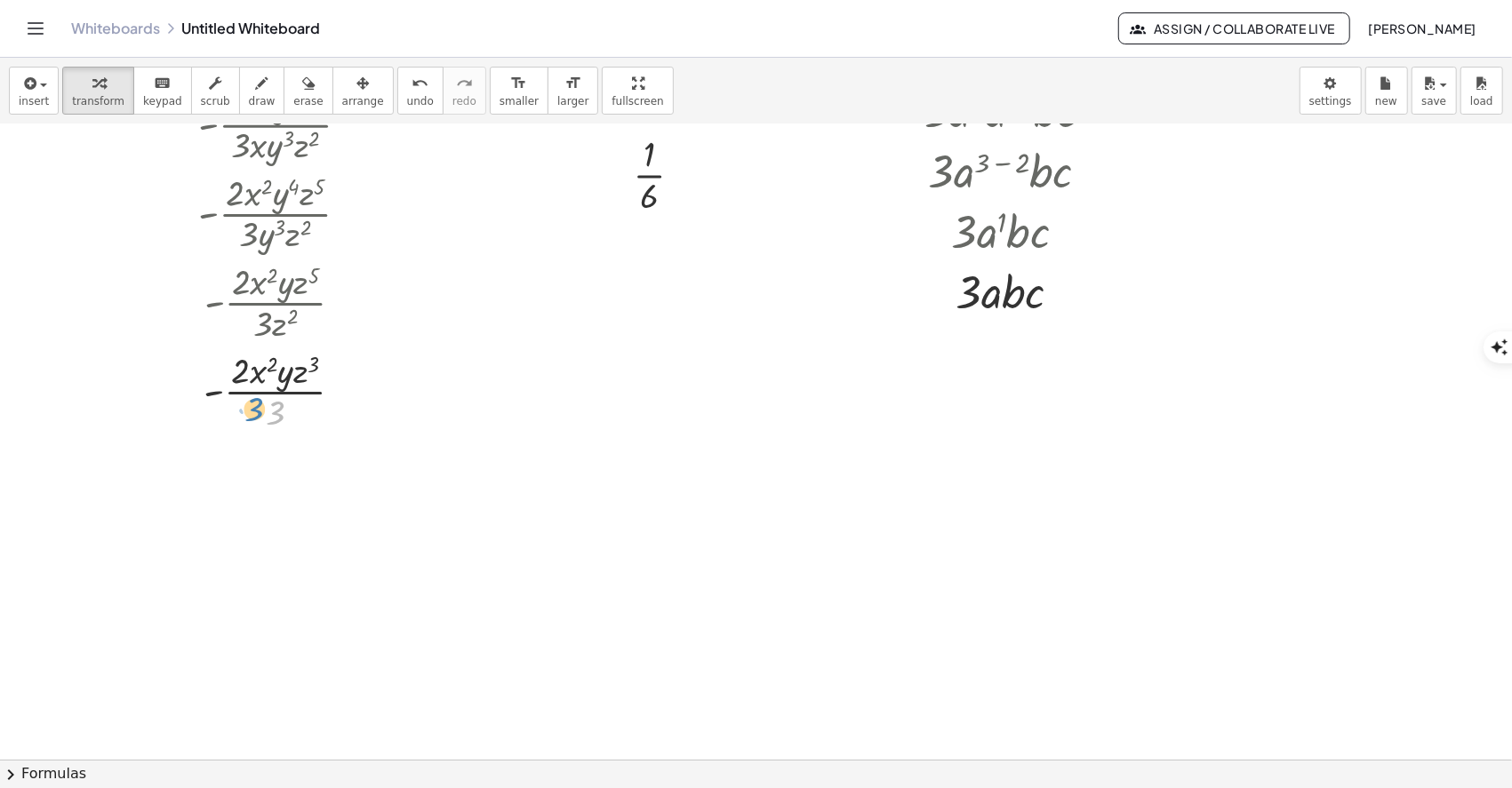
drag, startPoint x: 276, startPoint y: 411, endPoint x: 256, endPoint y: 409, distance: 20.1
click at [256, 409] on div at bounding box center [281, 390] width 226 height 89
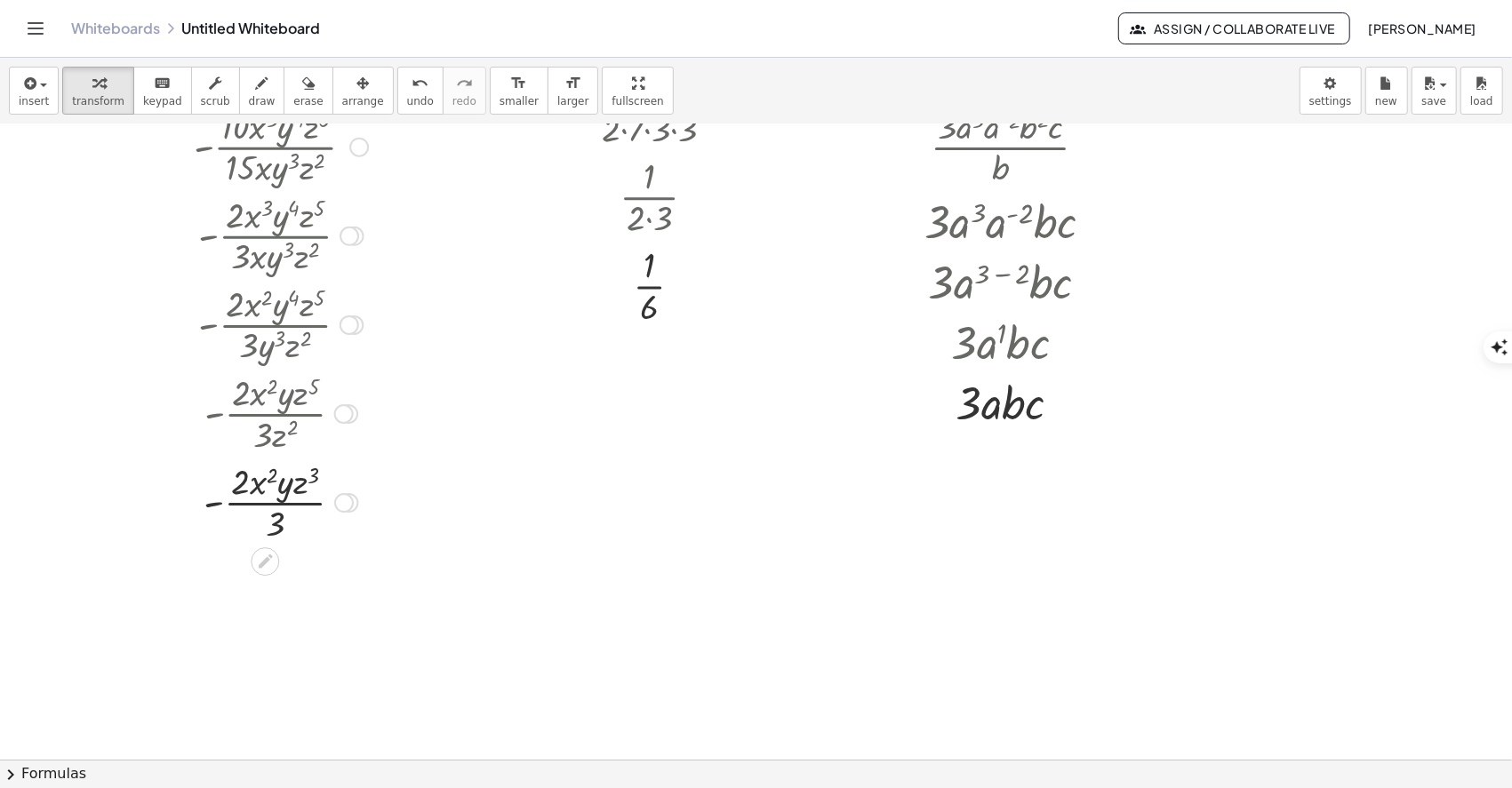
scroll to position [636, 0]
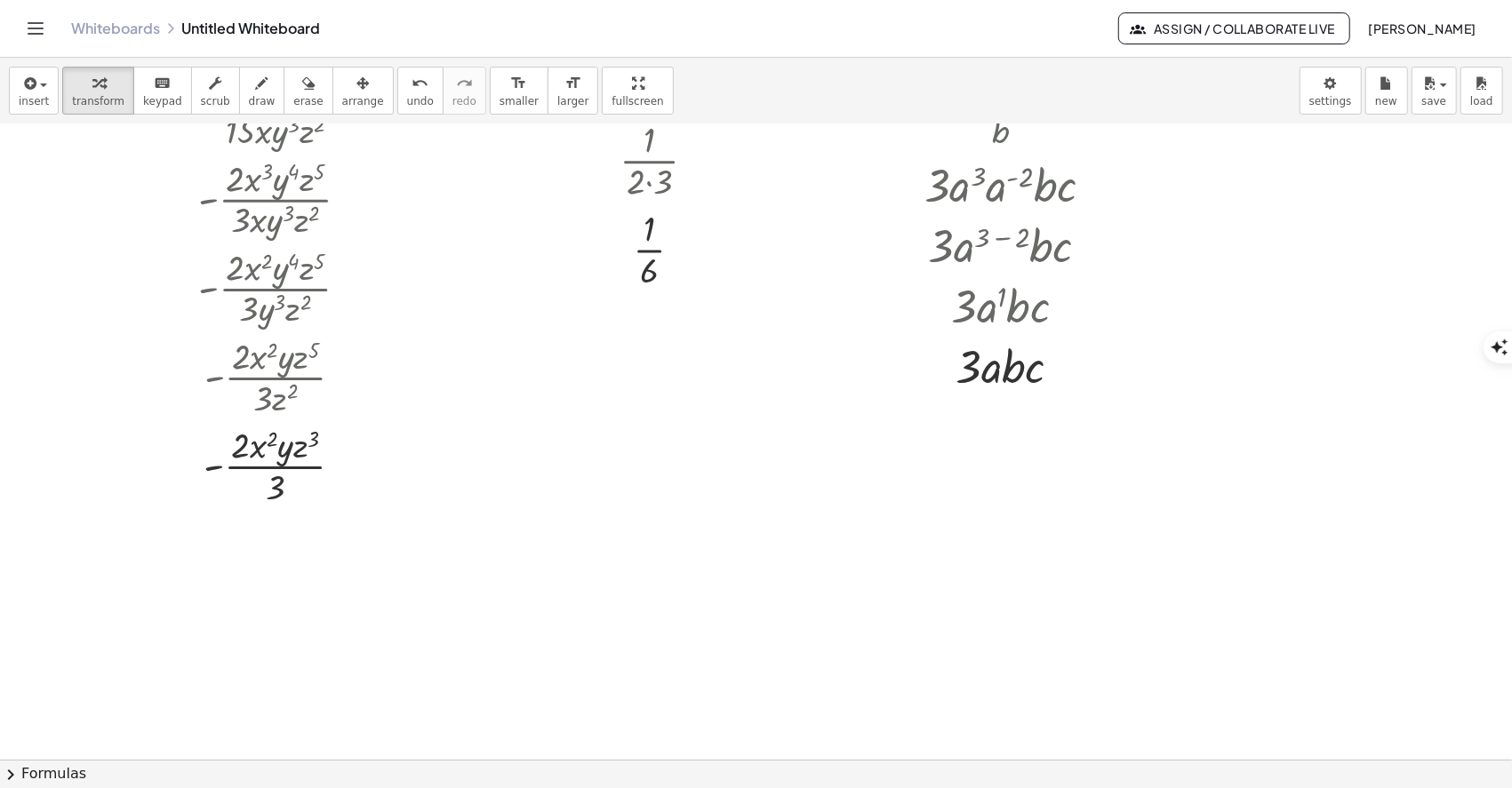
click at [7, 89] on div "insert select one: Math Expression Function Text Youtube Video Graphing Geometr…" at bounding box center [756, 91] width 1512 height 67
click at [13, 94] on button "insert" at bounding box center [33, 91] width 50 height 48
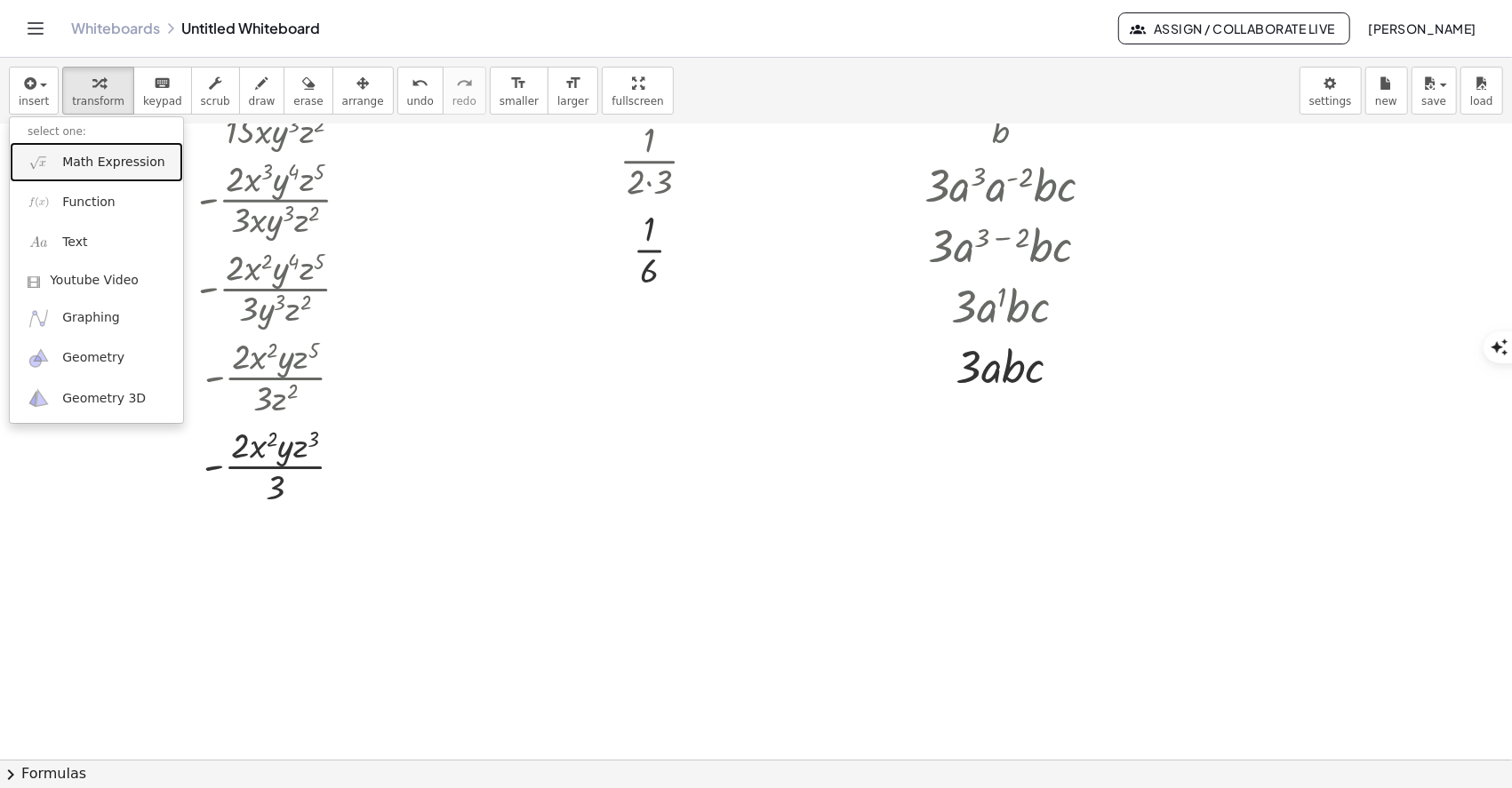
click at [103, 171] on span "Math Expression" at bounding box center [113, 162] width 102 height 18
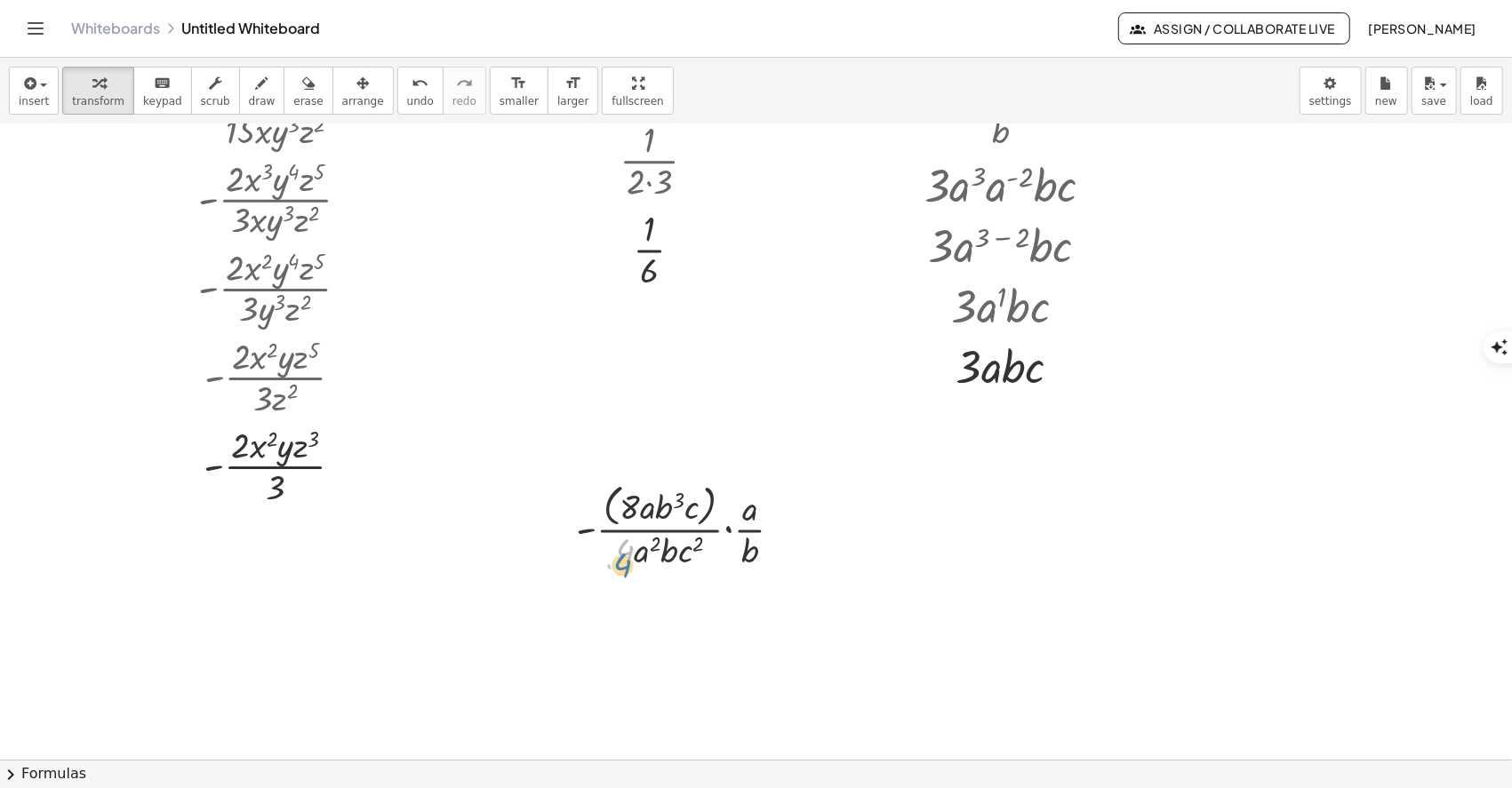
drag, startPoint x: 629, startPoint y: 550, endPoint x: 628, endPoint y: 563, distance: 13.0
click at [628, 563] on div at bounding box center [685, 525] width 238 height 95
click at [608, 507] on div at bounding box center [685, 525] width 238 height 95
drag, startPoint x: 621, startPoint y: 640, endPoint x: 622, endPoint y: 613, distance: 27.0
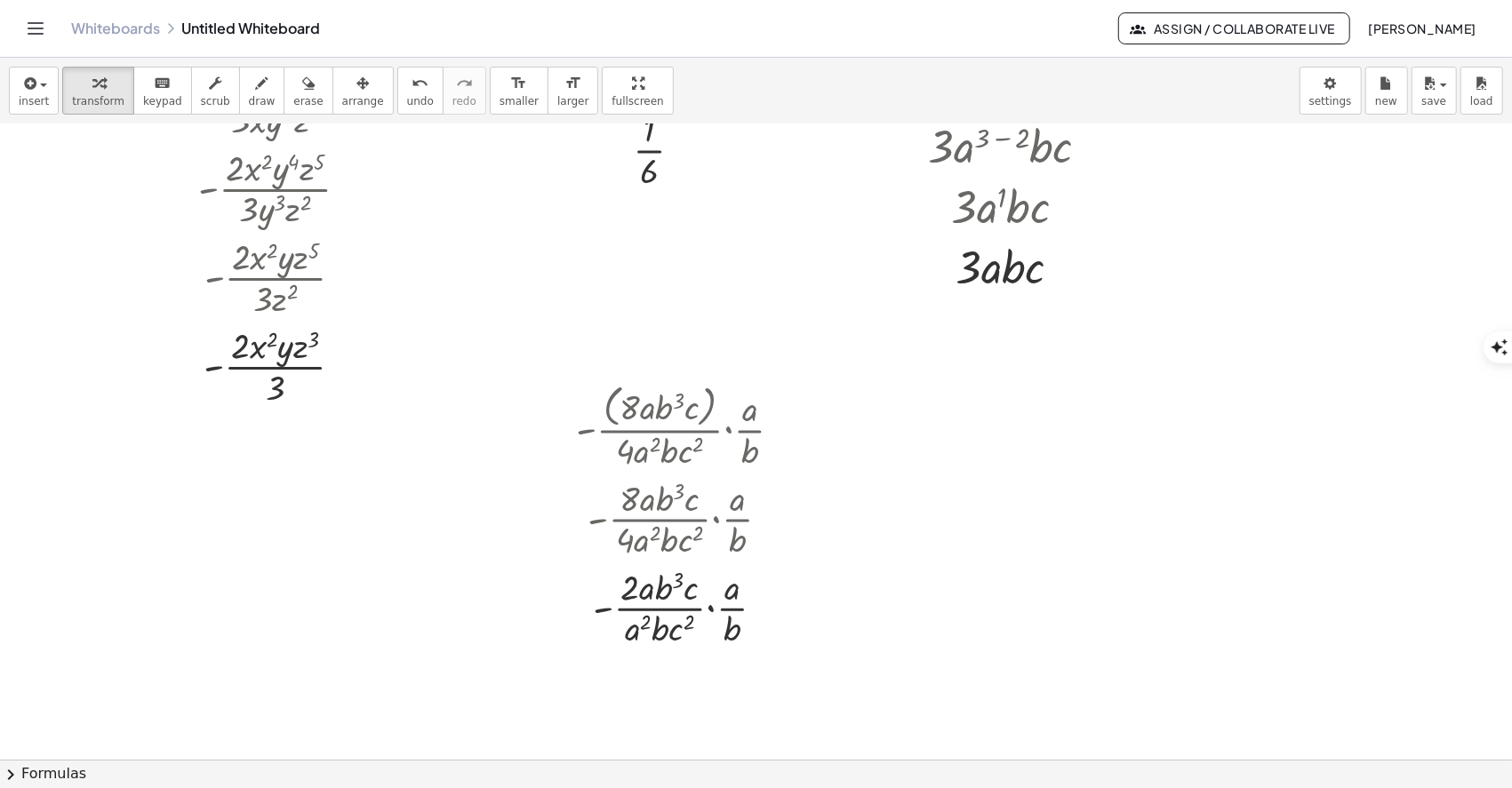
scroll to position [754, 0]
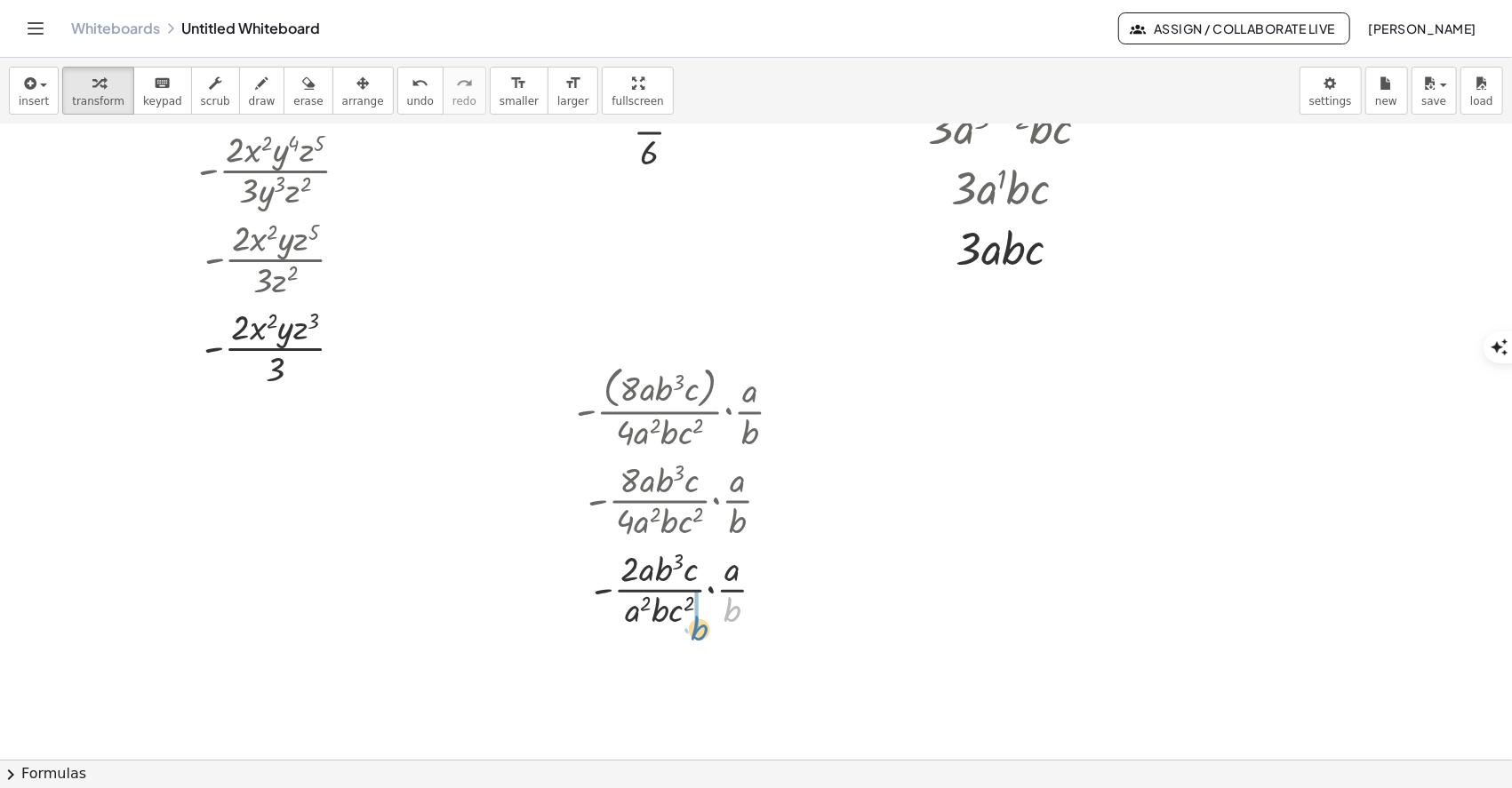
drag, startPoint x: 729, startPoint y: 613, endPoint x: 697, endPoint y: 631, distance: 36.7
click at [725, 680] on div at bounding box center [685, 676] width 238 height 89
drag, startPoint x: 735, startPoint y: 679, endPoint x: 714, endPoint y: 655, distance: 31.9
click at [714, 655] on div at bounding box center [685, 676] width 238 height 89
click at [639, 708] on div at bounding box center [685, 676] width 238 height 89
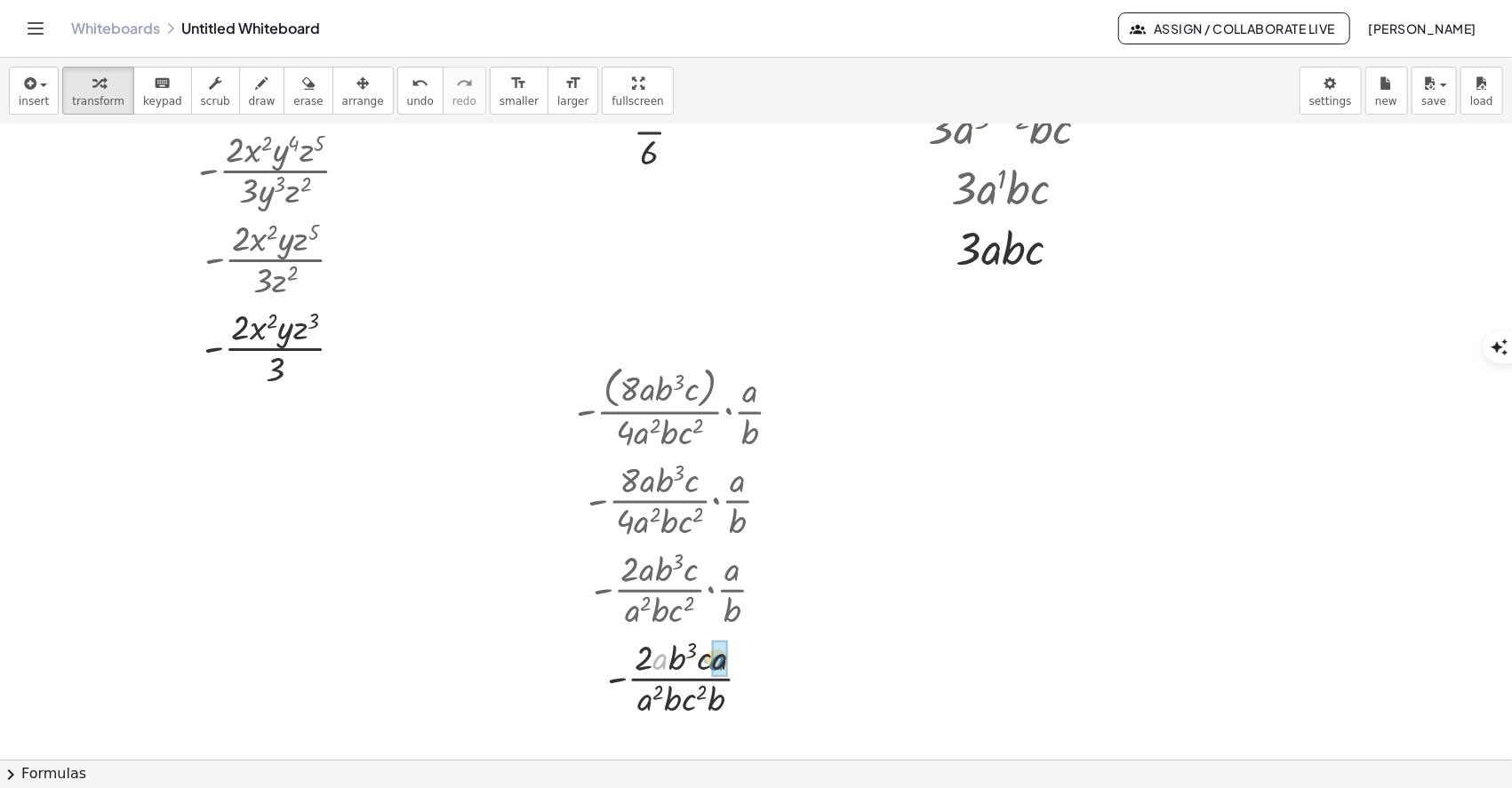
drag, startPoint x: 661, startPoint y: 658, endPoint x: 718, endPoint y: 659, distance: 57.0
drag, startPoint x: 669, startPoint y: 702, endPoint x: 720, endPoint y: 704, distance: 51.0
drag, startPoint x: 650, startPoint y: 699, endPoint x: 716, endPoint y: 652, distance: 81.0
drag, startPoint x: 657, startPoint y: 698, endPoint x: 698, endPoint y: 669, distance: 50.2
drag, startPoint x: 676, startPoint y: 696, endPoint x: 671, endPoint y: 655, distance: 41.3
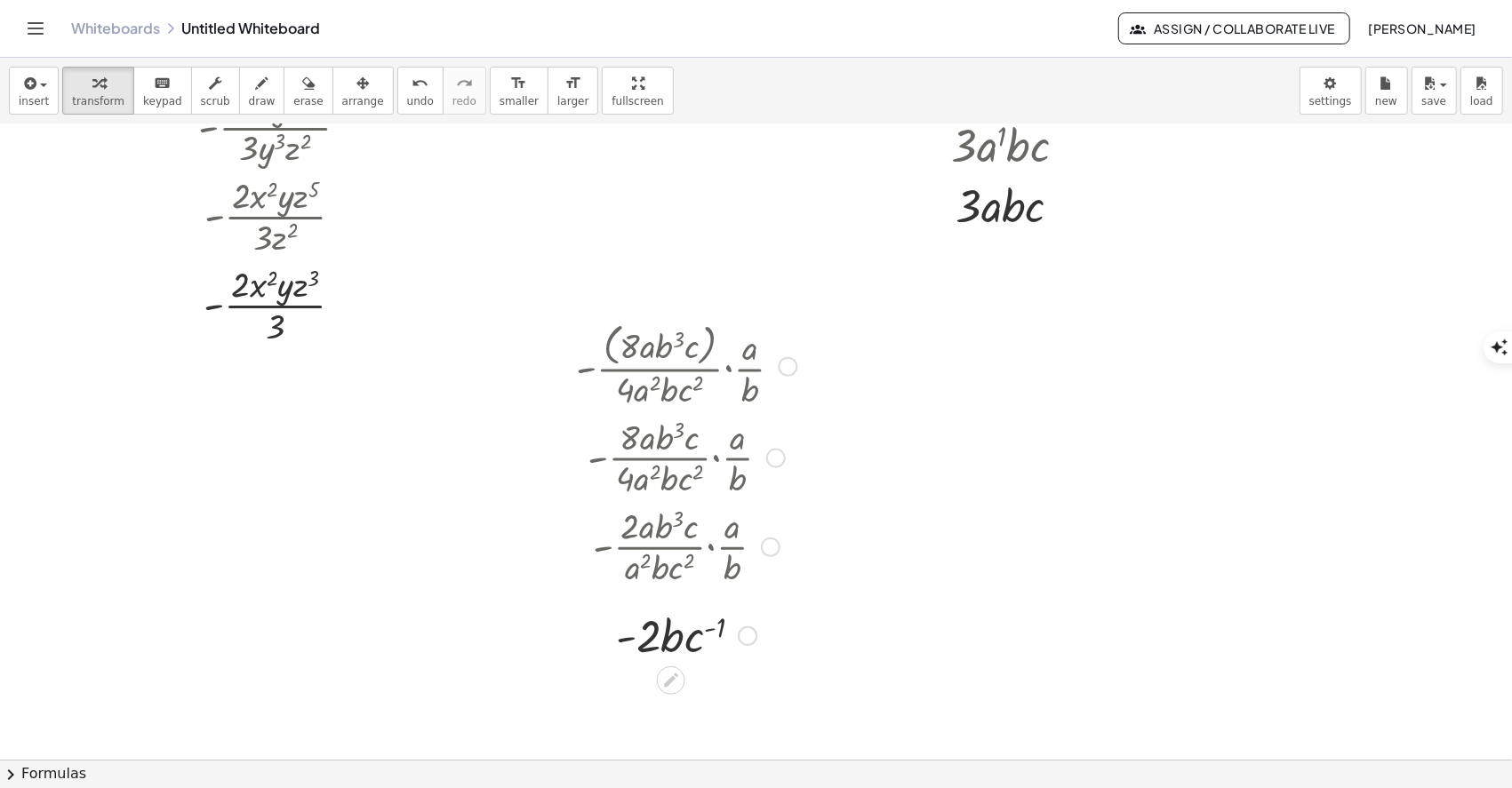
scroll to position [814, 0]
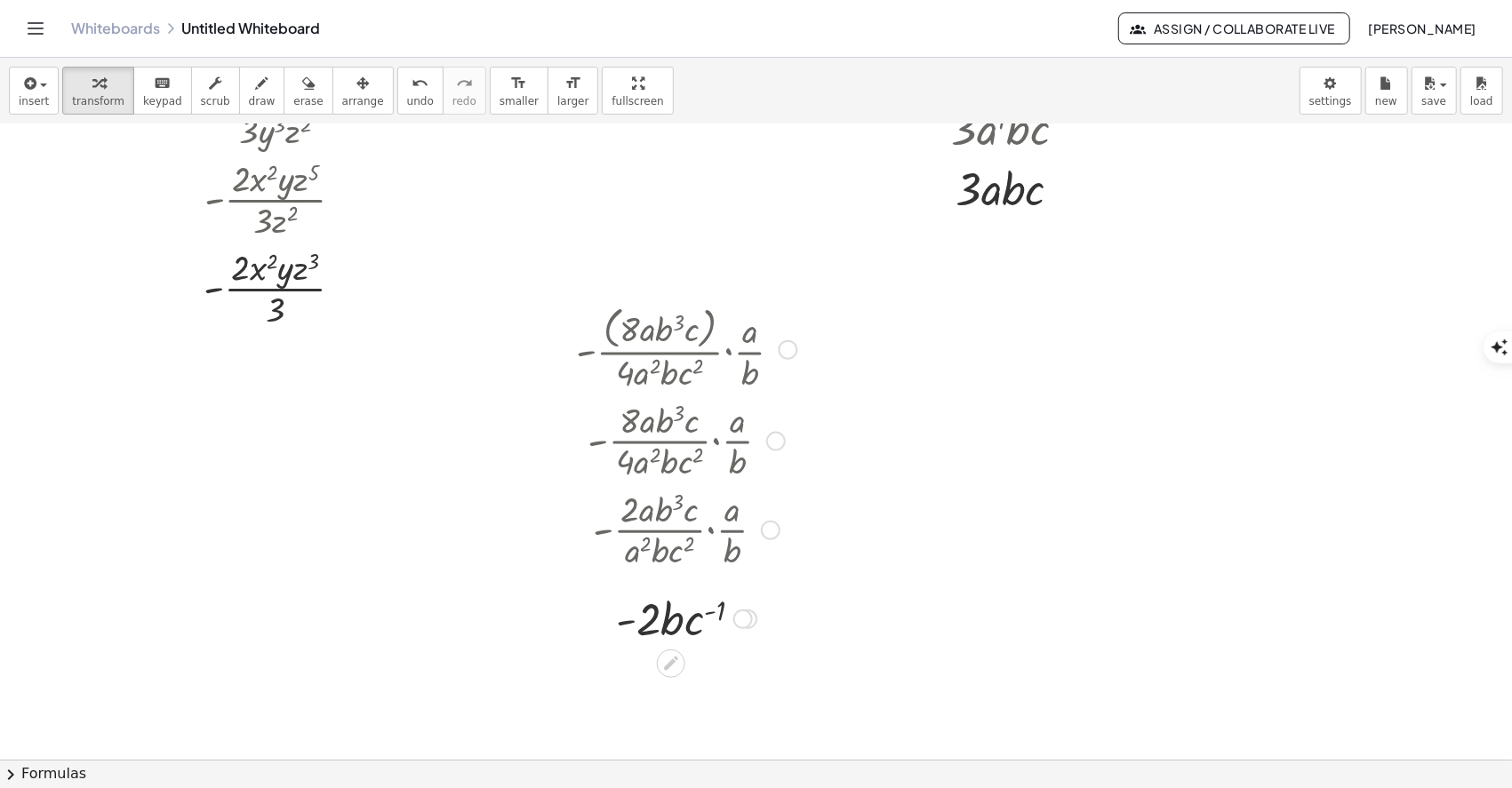
click at [707, 614] on div at bounding box center [685, 617] width 238 height 60
click at [705, 612] on div at bounding box center [685, 617] width 238 height 60
click at [705, 611] on div at bounding box center [685, 617] width 238 height 60
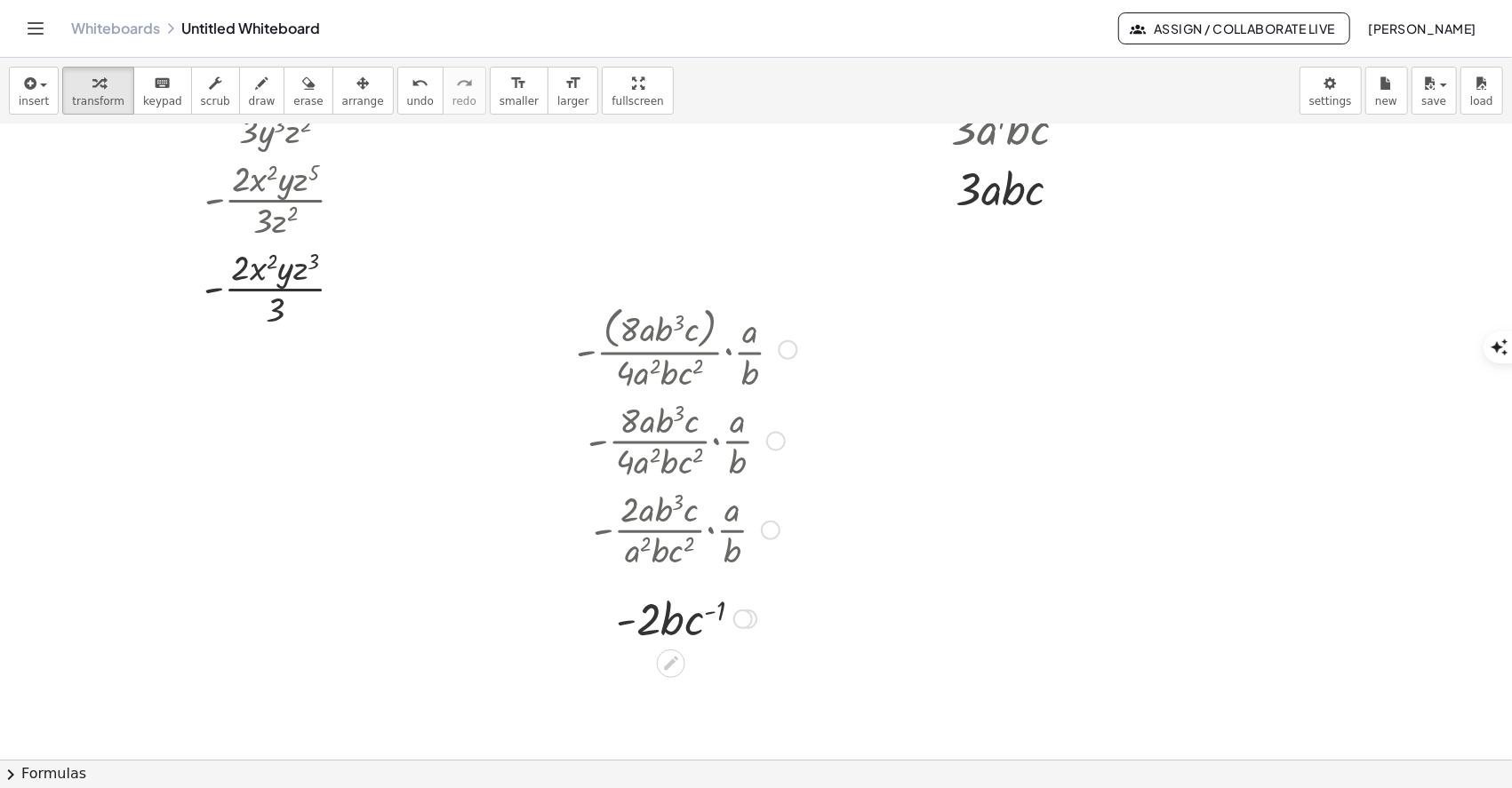
click at [724, 613] on div at bounding box center [685, 617] width 238 height 60
click at [714, 613] on div at bounding box center [685, 617] width 238 height 60
click at [711, 613] on div at bounding box center [685, 617] width 238 height 60
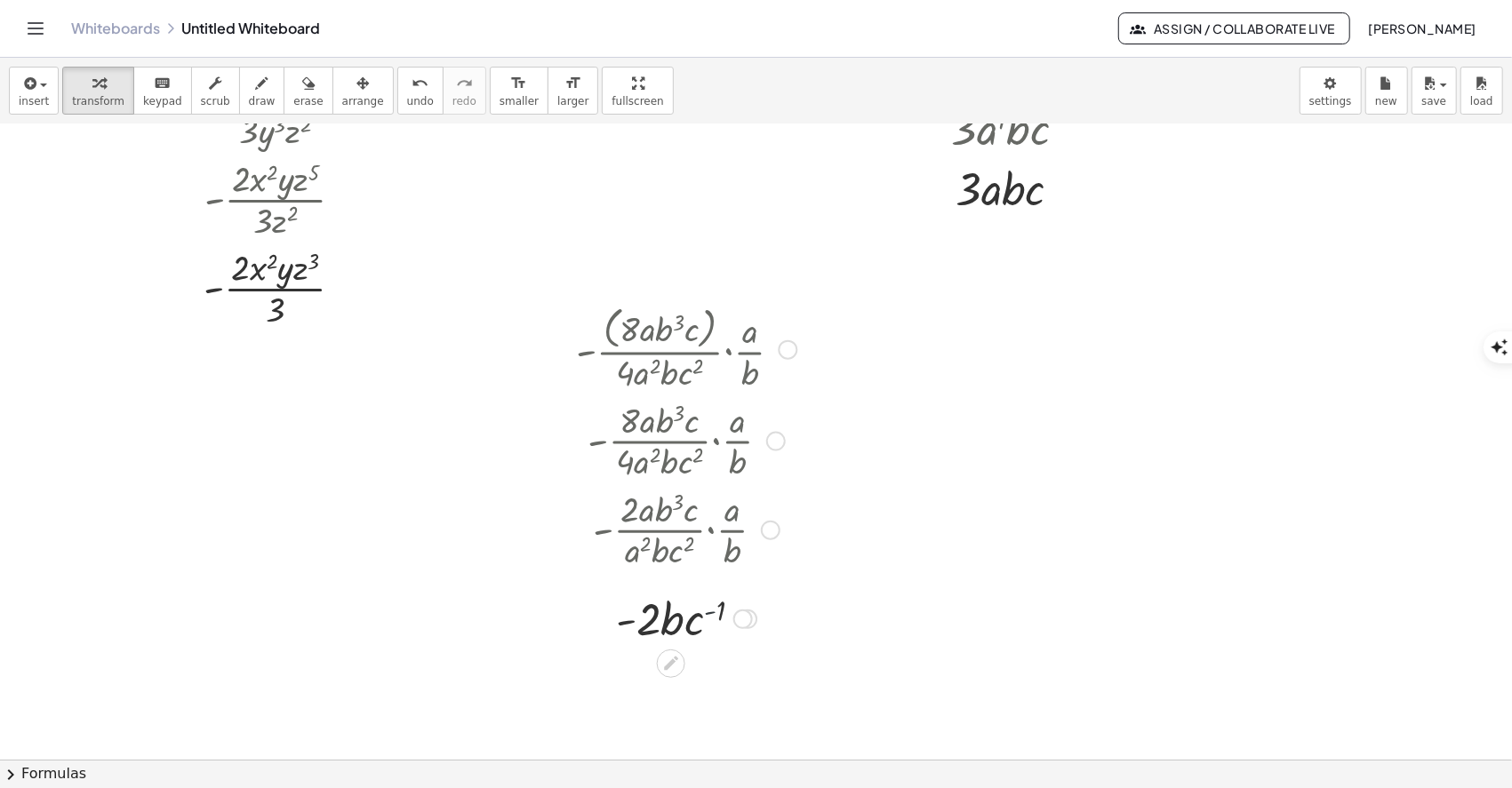
click at [711, 613] on div at bounding box center [685, 617] width 238 height 60
click at [707, 611] on div at bounding box center [685, 617] width 238 height 60
click at [705, 612] on div at bounding box center [685, 617] width 238 height 60
click at [706, 612] on div at bounding box center [685, 617] width 238 height 60
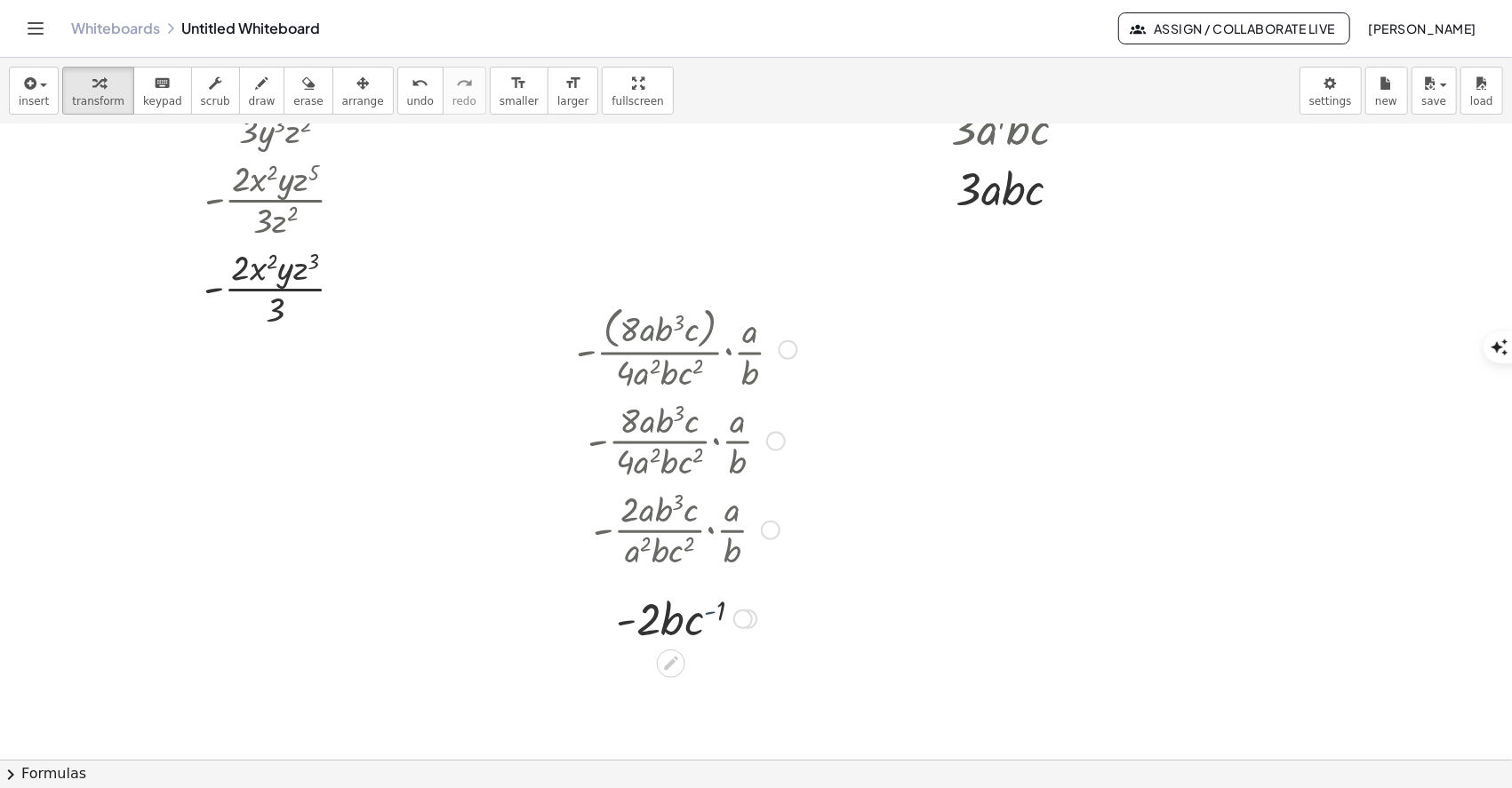
click at [706, 611] on div at bounding box center [685, 617] width 238 height 60
click at [704, 609] on div at bounding box center [685, 617] width 238 height 60
click at [706, 612] on div at bounding box center [685, 617] width 238 height 60
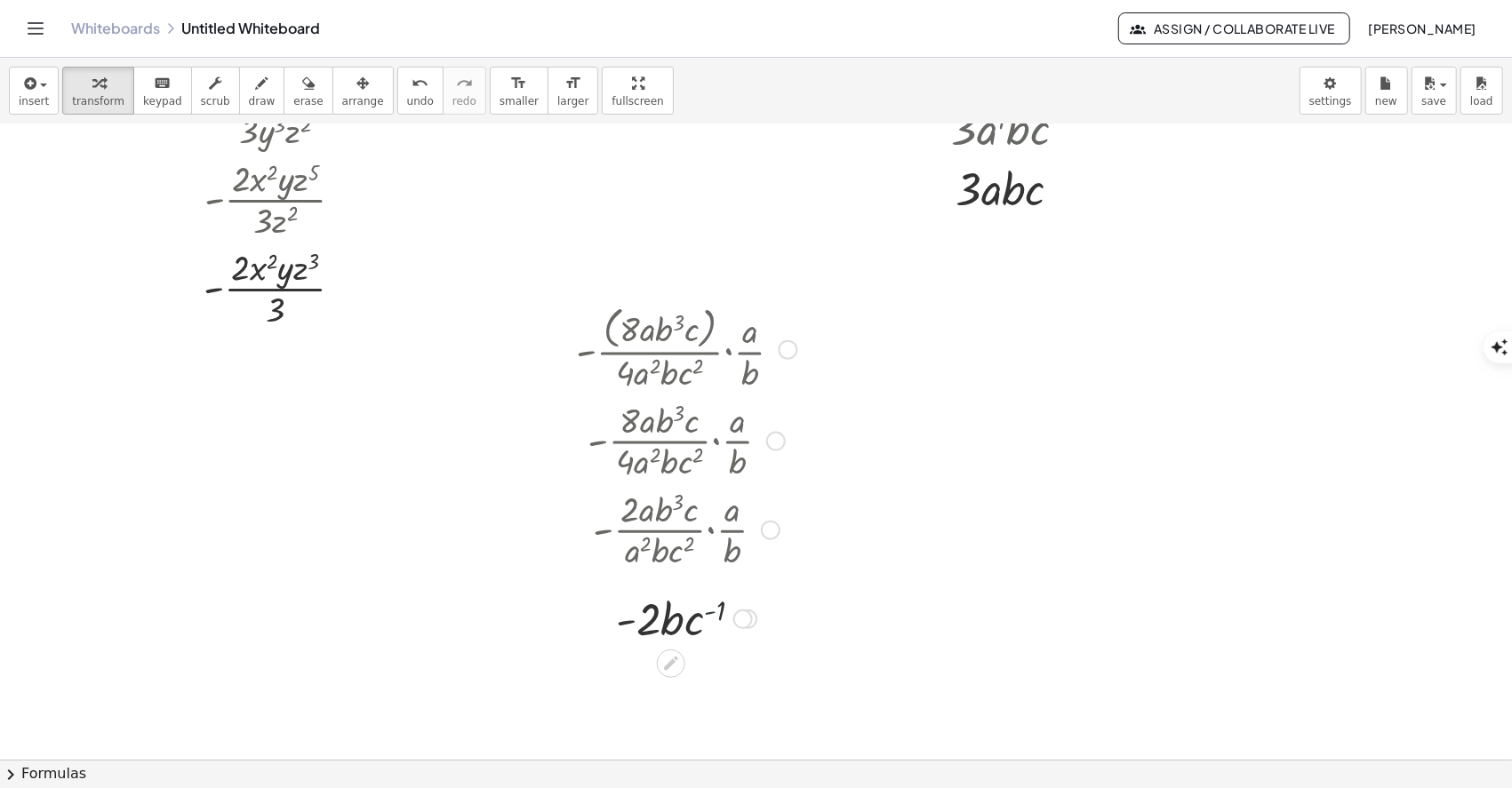
click at [706, 612] on div at bounding box center [685, 617] width 238 height 60
click at [702, 602] on div at bounding box center [685, 617] width 238 height 60
click at [702, 603] on div at bounding box center [685, 617] width 238 height 60
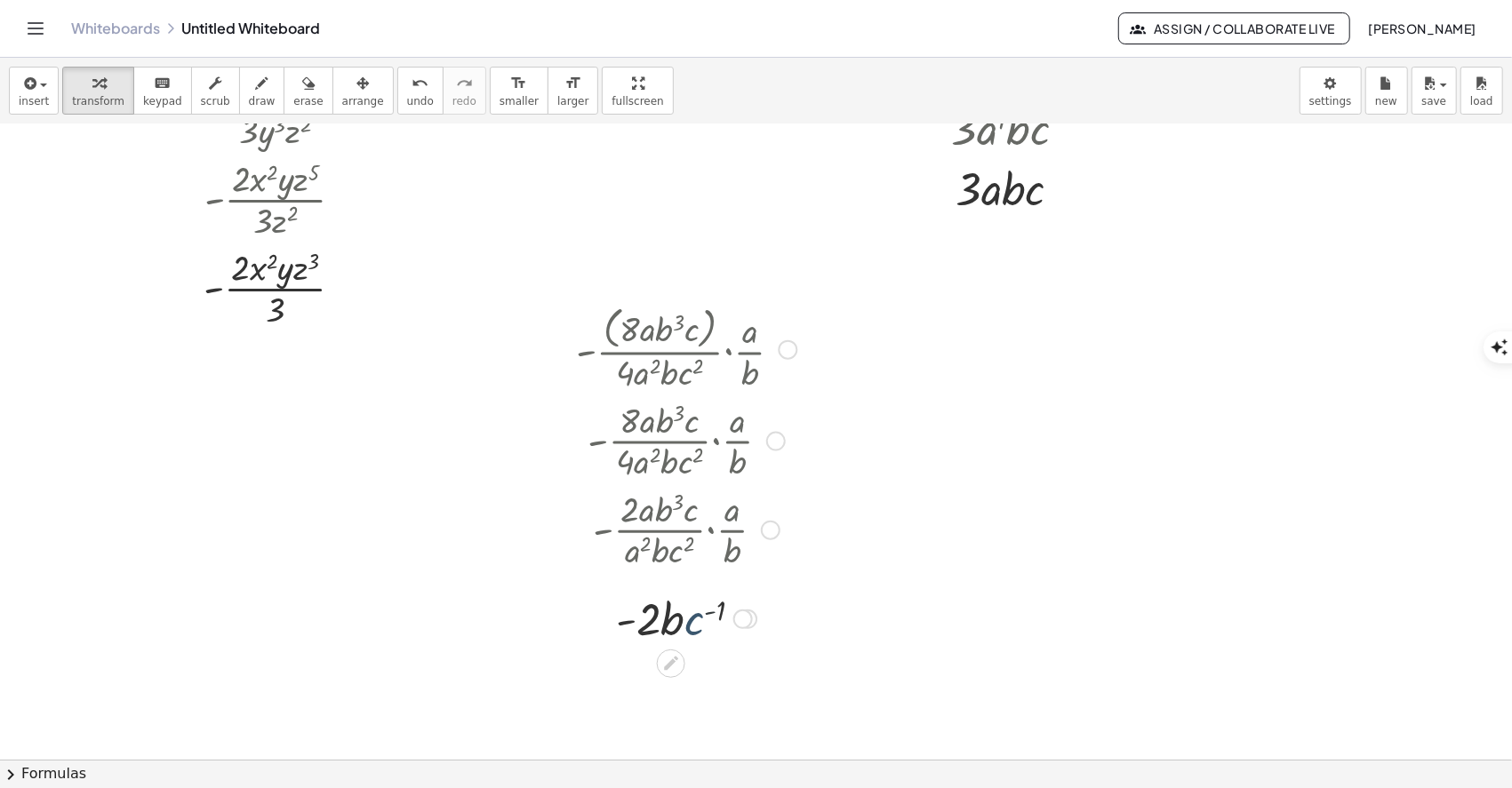
click at [703, 604] on div at bounding box center [685, 617] width 238 height 60
drag, startPoint x: 690, startPoint y: 627, endPoint x: 668, endPoint y: 650, distance: 31.8
click at [668, 650] on div "· - · ( · 8 · a · b 3 · c ) · 4 · a 2 · b · c 2 · · a · b · - · 8 · a · b 3 · c…" at bounding box center [680, 475] width 260 height 355
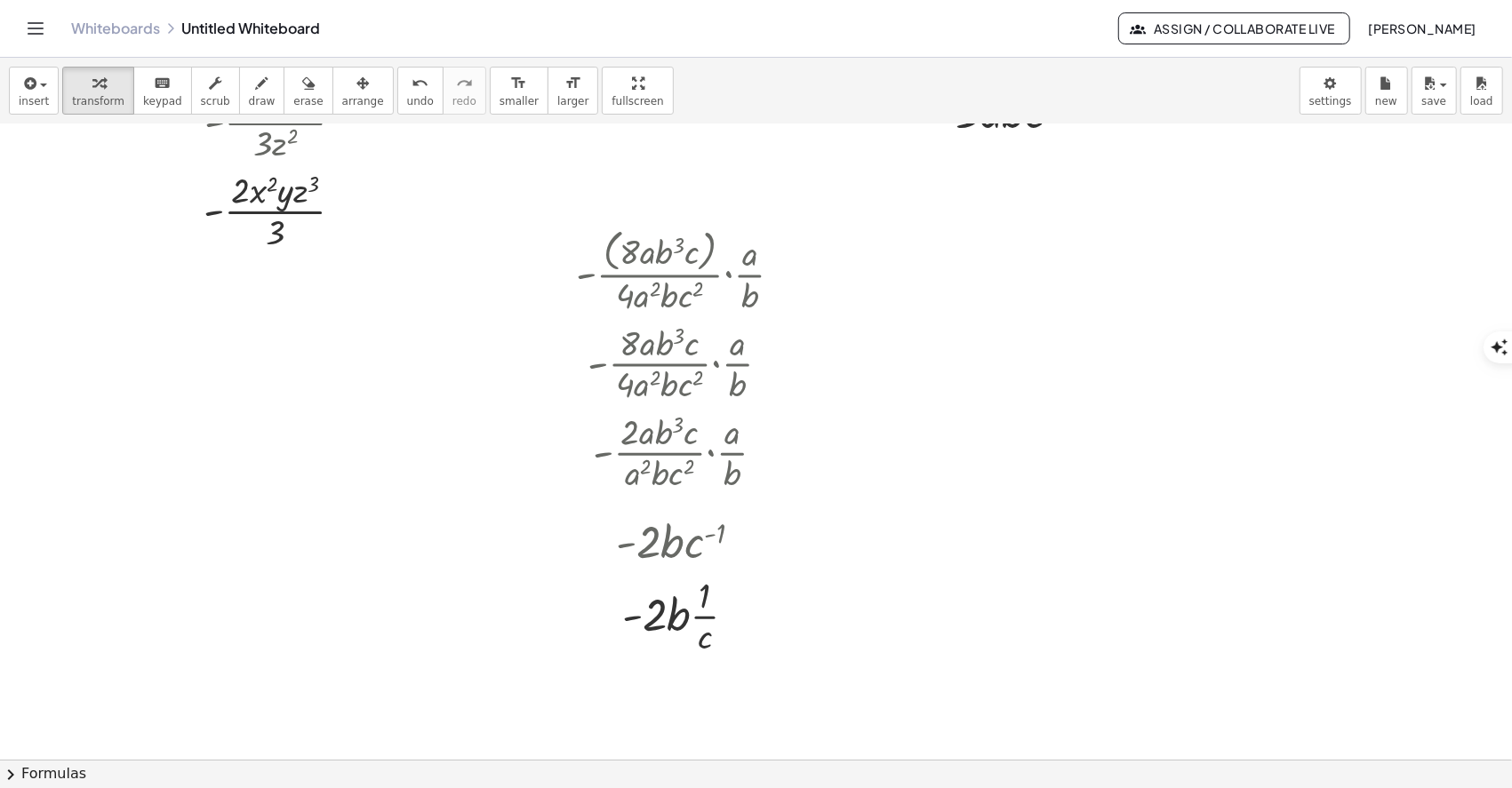
scroll to position [872, 0]
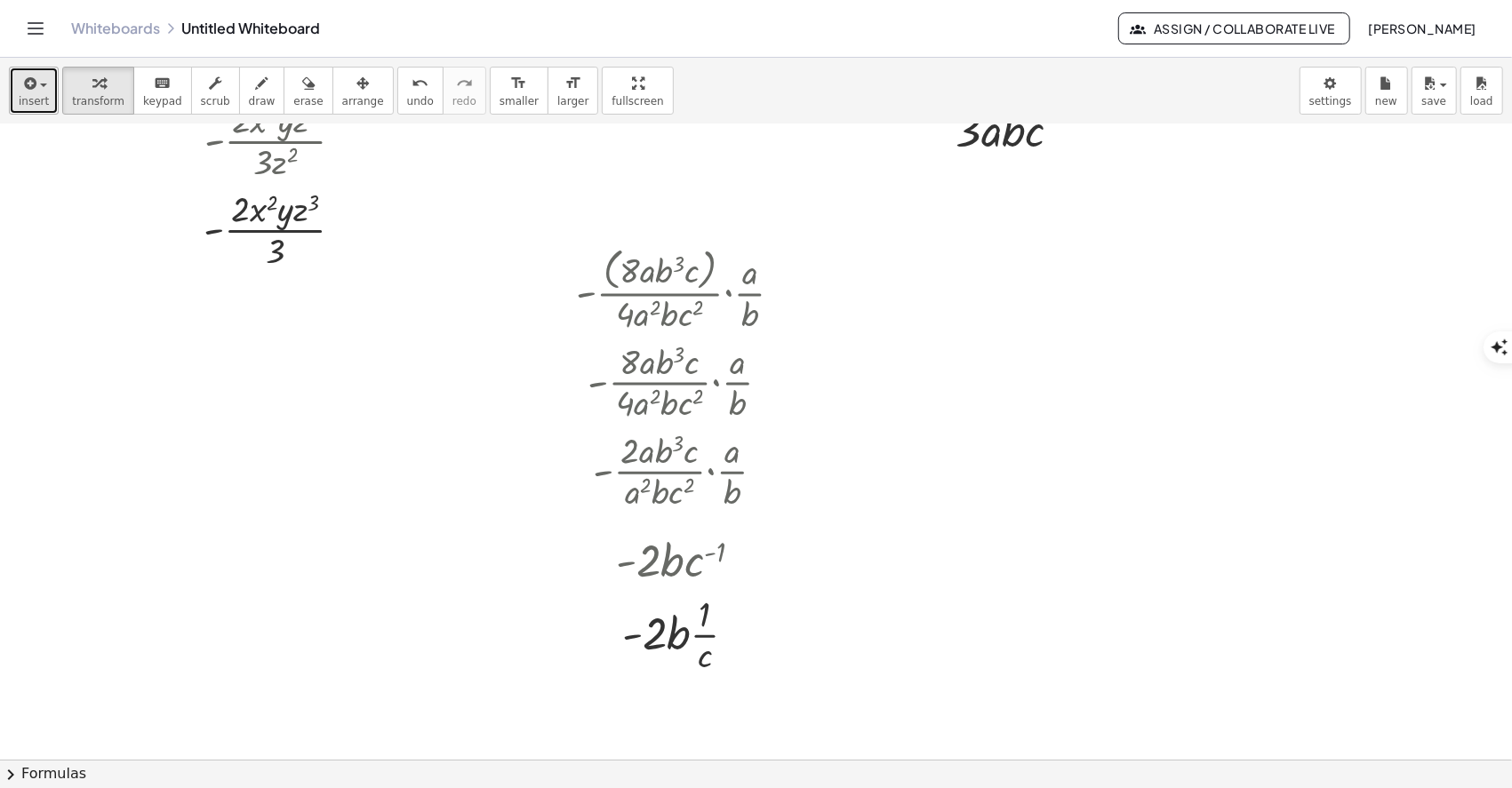
click at [20, 88] on icon "button" at bounding box center [28, 83] width 16 height 21
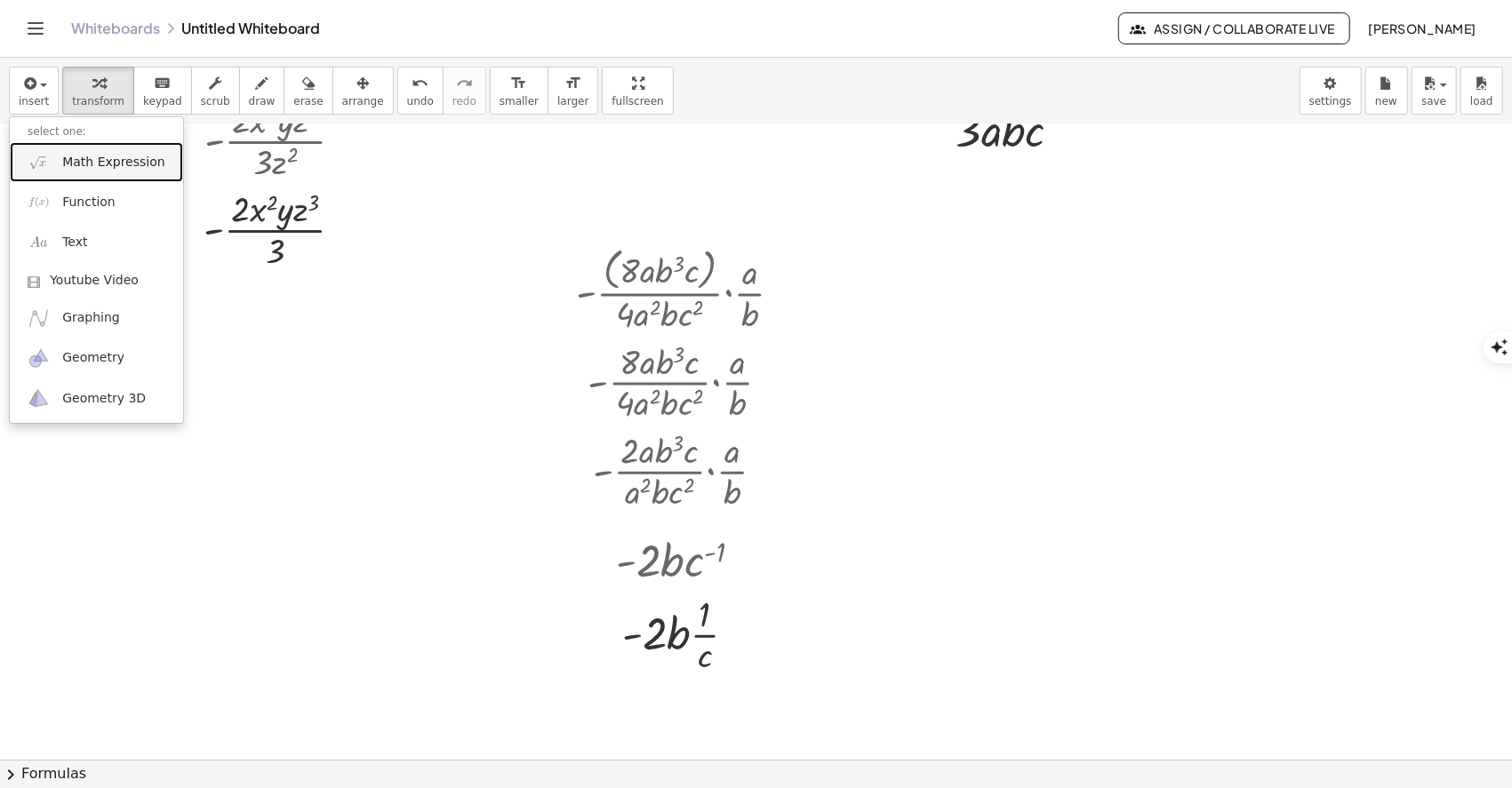
click at [74, 171] on link "Math Expression" at bounding box center [96, 162] width 173 height 40
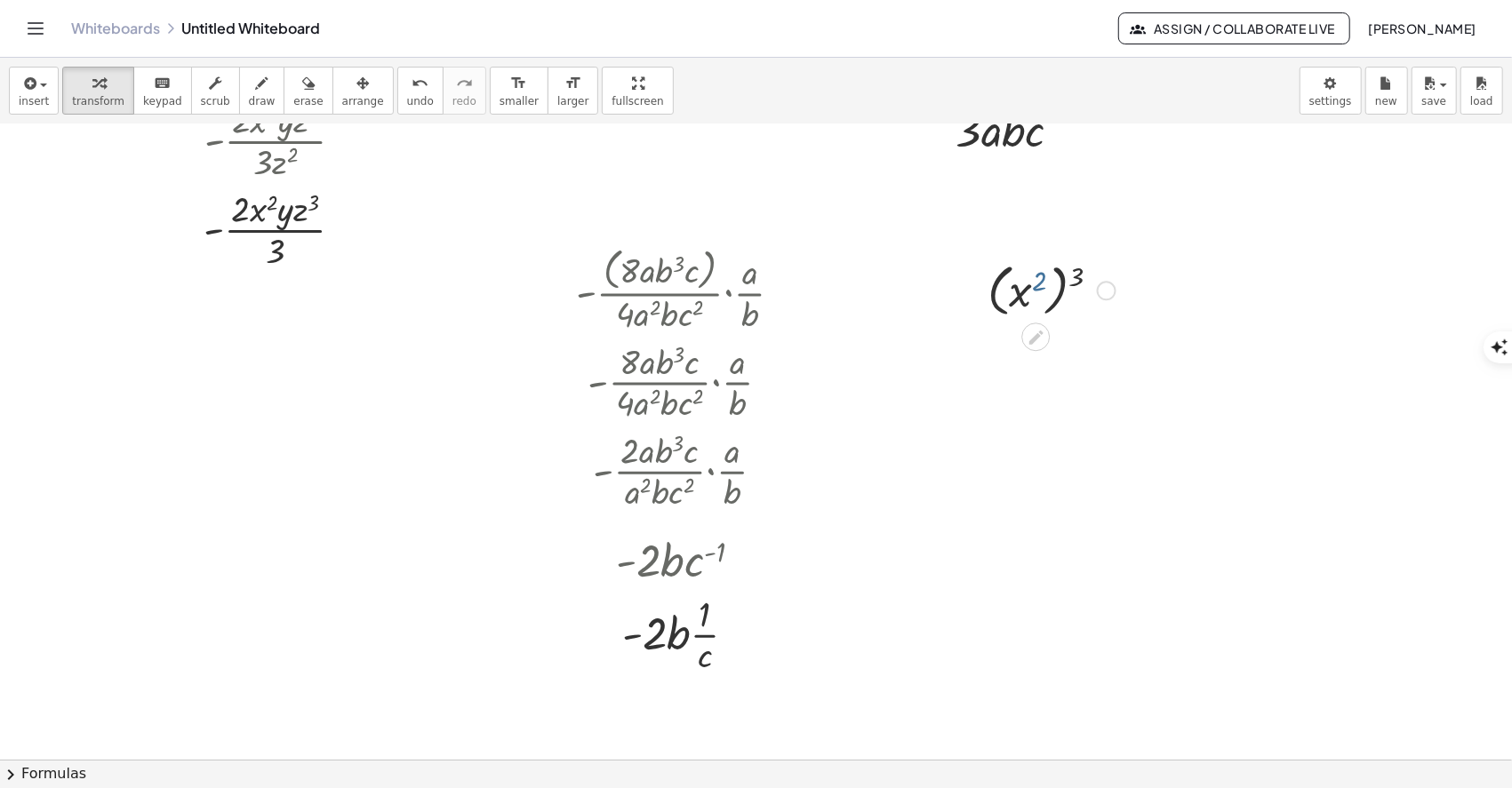
click at [1044, 285] on div at bounding box center [1051, 289] width 145 height 65
click at [1109, 285] on div at bounding box center [1106, 290] width 19 height 19
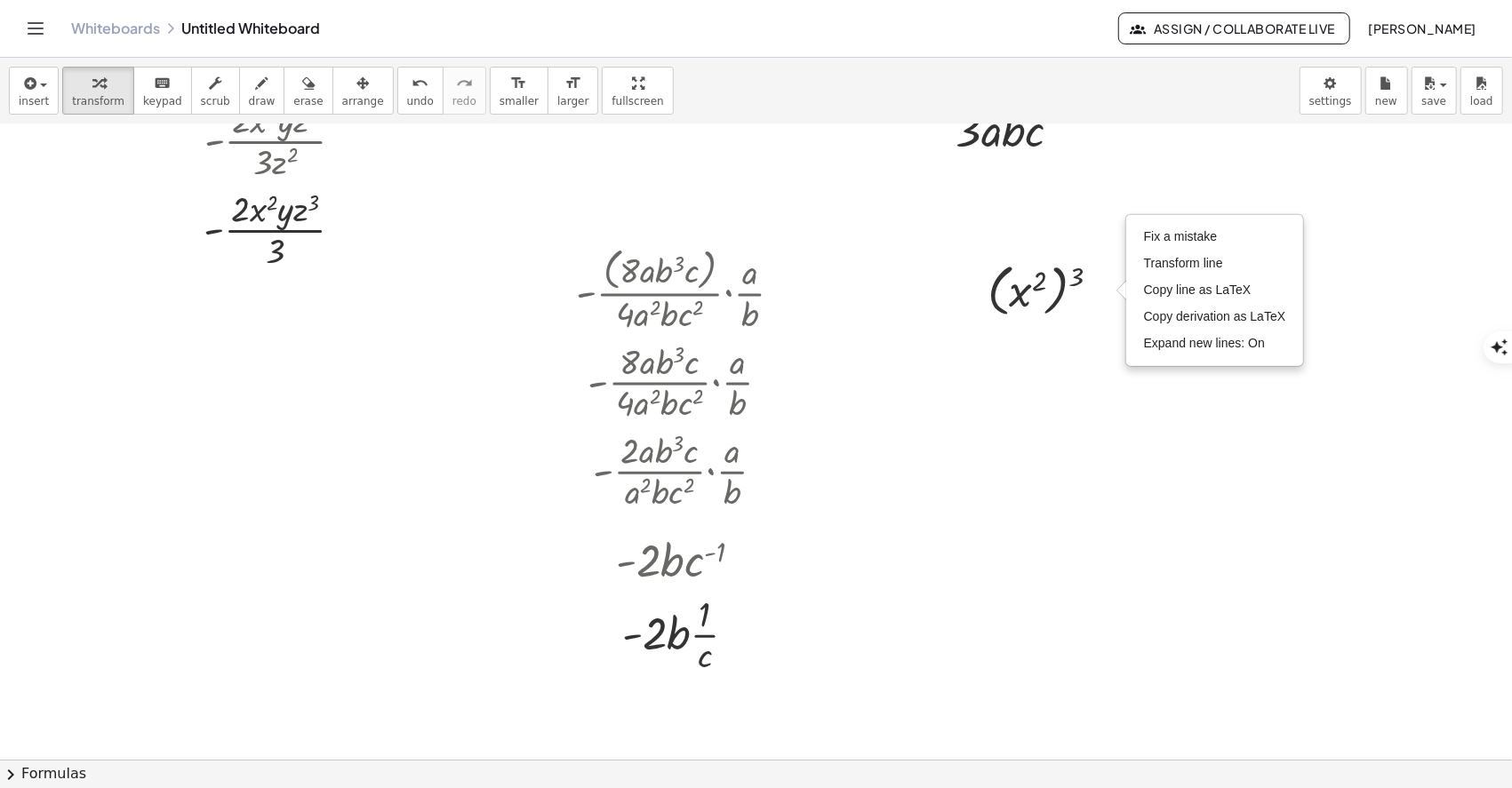
click at [1105, 355] on div at bounding box center [756, 205] width 1512 height 1907
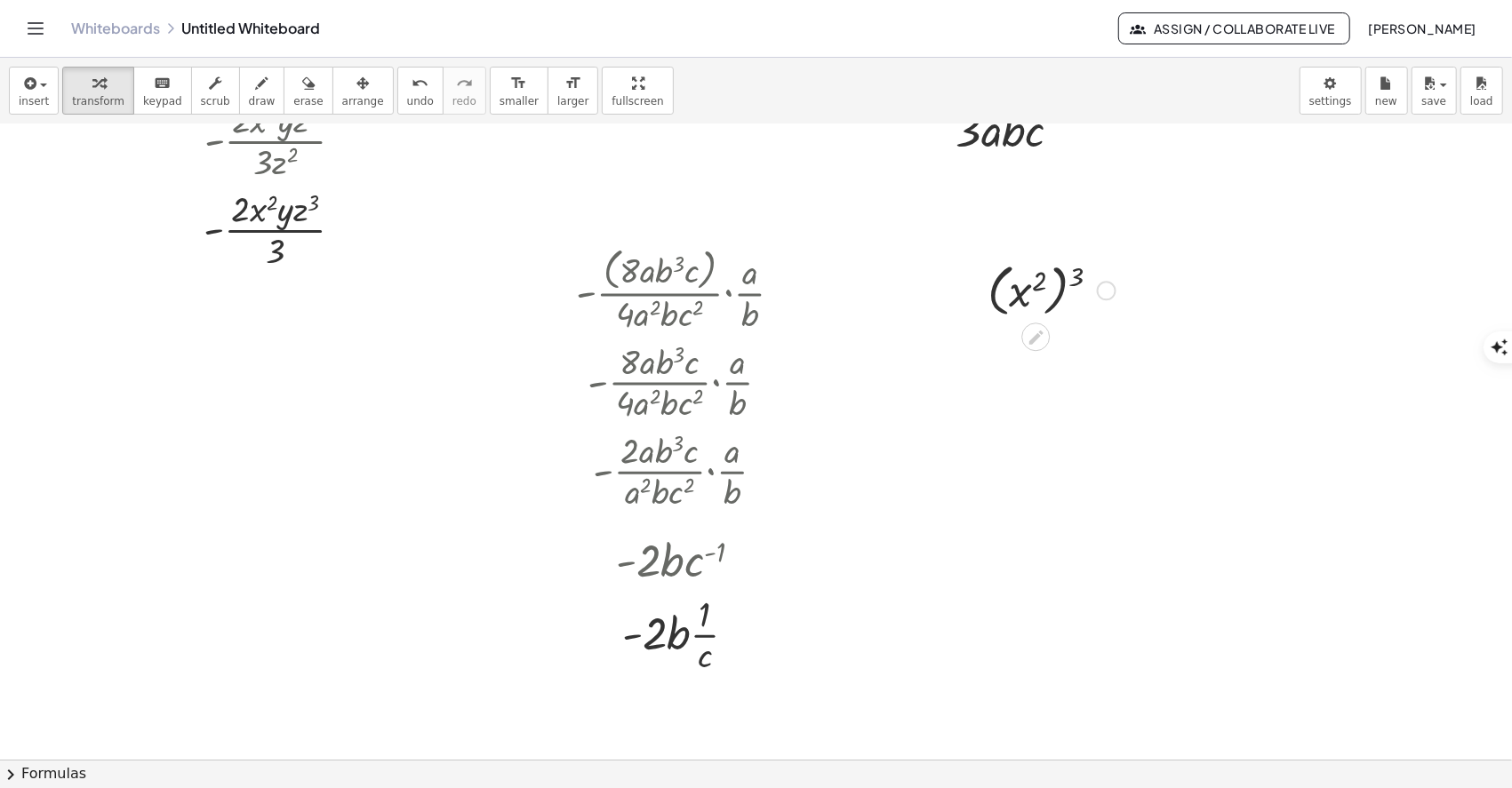
click at [1101, 298] on div "Fix a mistake Transform line Copy line as LaTeX Copy derivation as LaTeX Expand…" at bounding box center [1106, 290] width 19 height 19
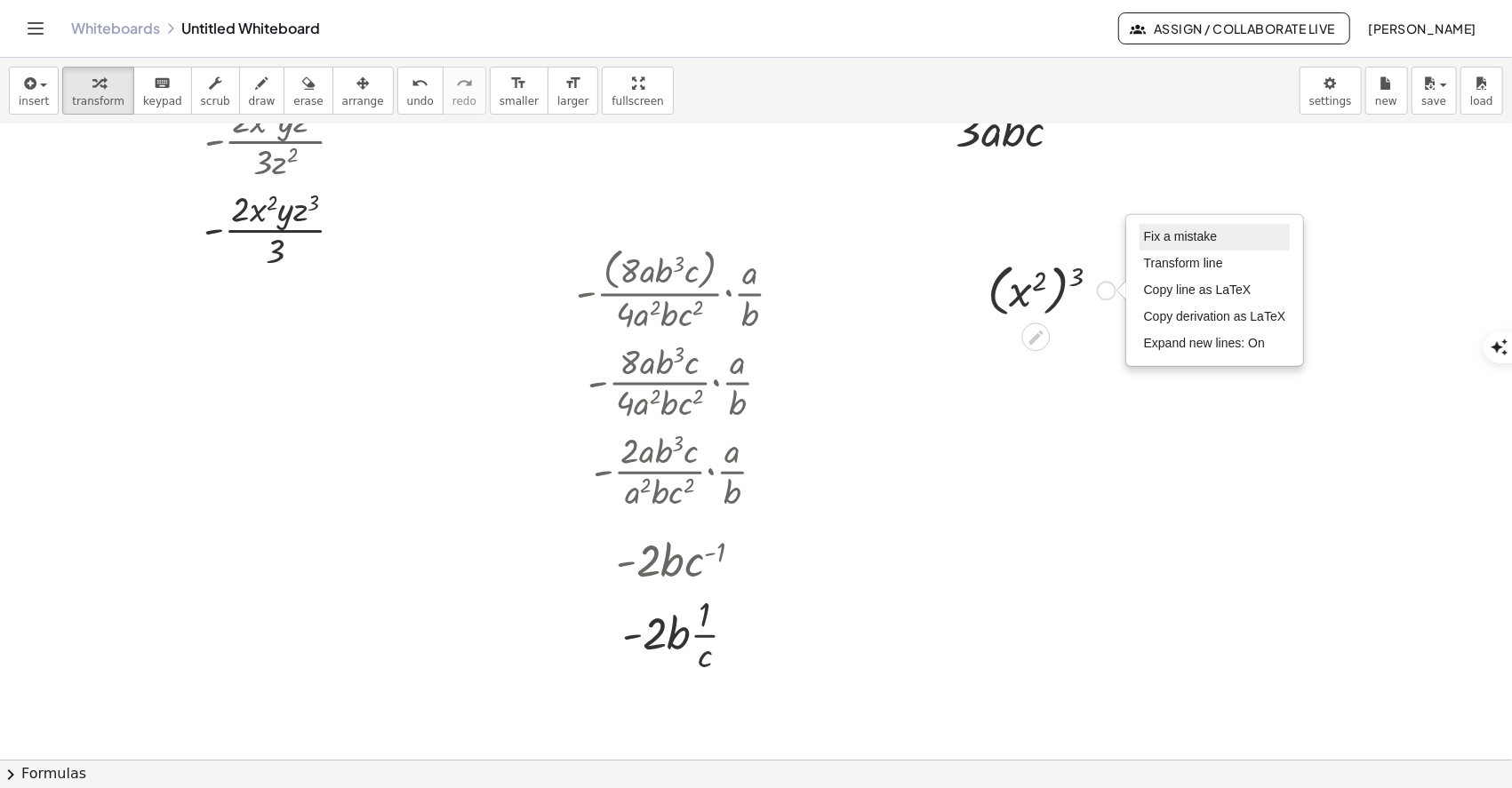
click at [1170, 236] on span "Fix a mistake" at bounding box center [1180, 236] width 73 height 14
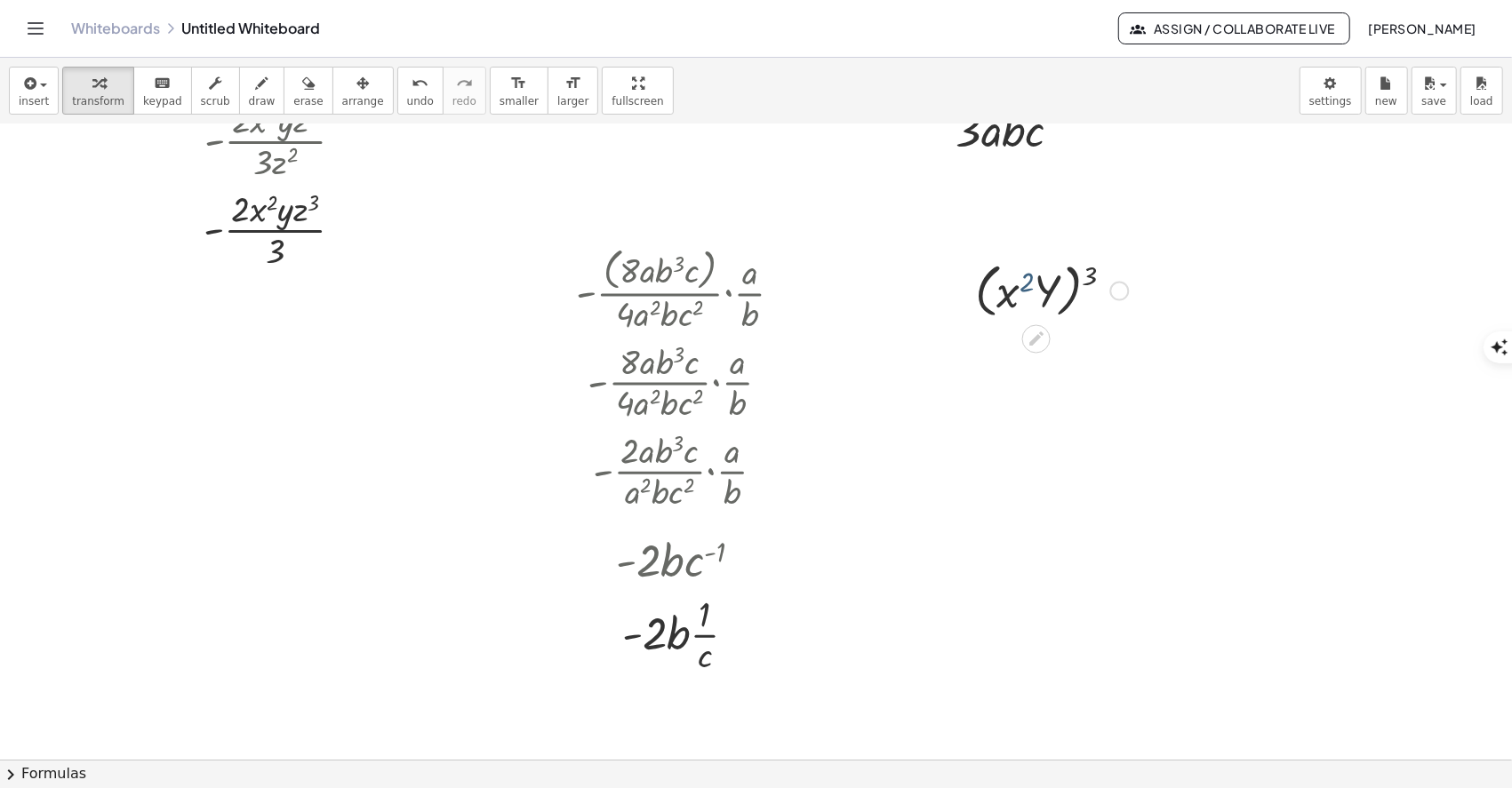
click at [1031, 278] on div at bounding box center [1051, 289] width 171 height 68
drag, startPoint x: 1088, startPoint y: 278, endPoint x: 1014, endPoint y: 280, distance: 74.0
click at [1014, 280] on div at bounding box center [1051, 289] width 171 height 68
click at [1026, 346] on div at bounding box center [1051, 352] width 171 height 60
